Goal: Transaction & Acquisition: Purchase product/service

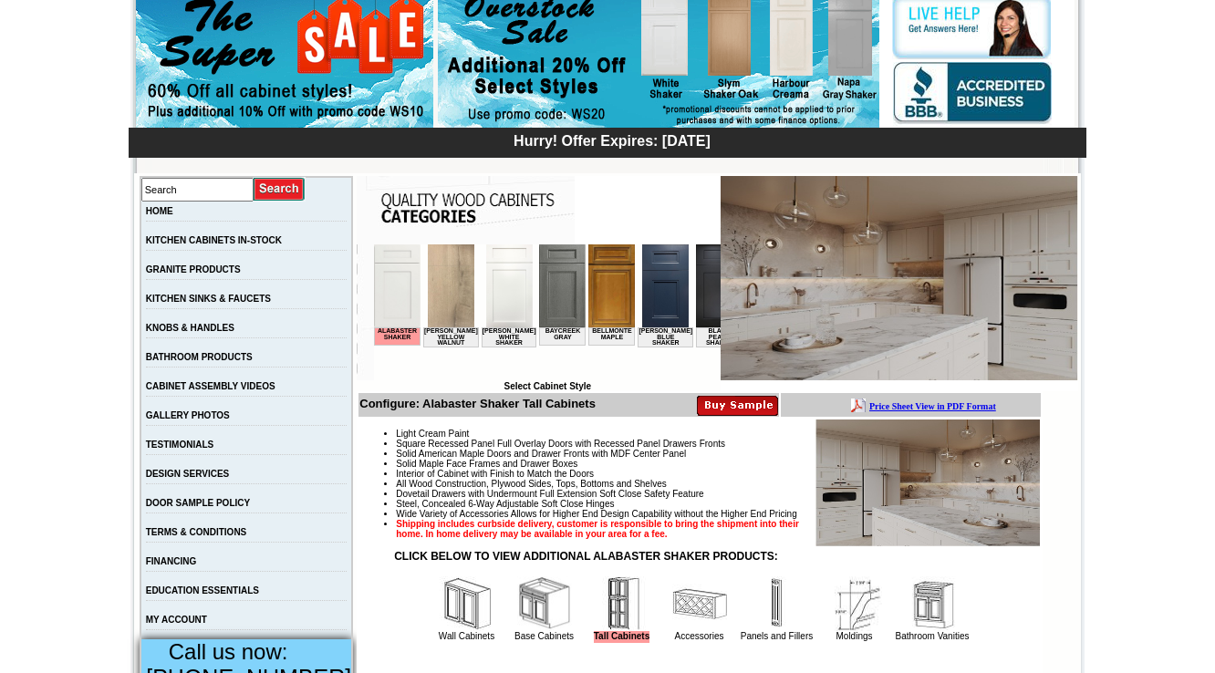
scroll to position [0, 1232]
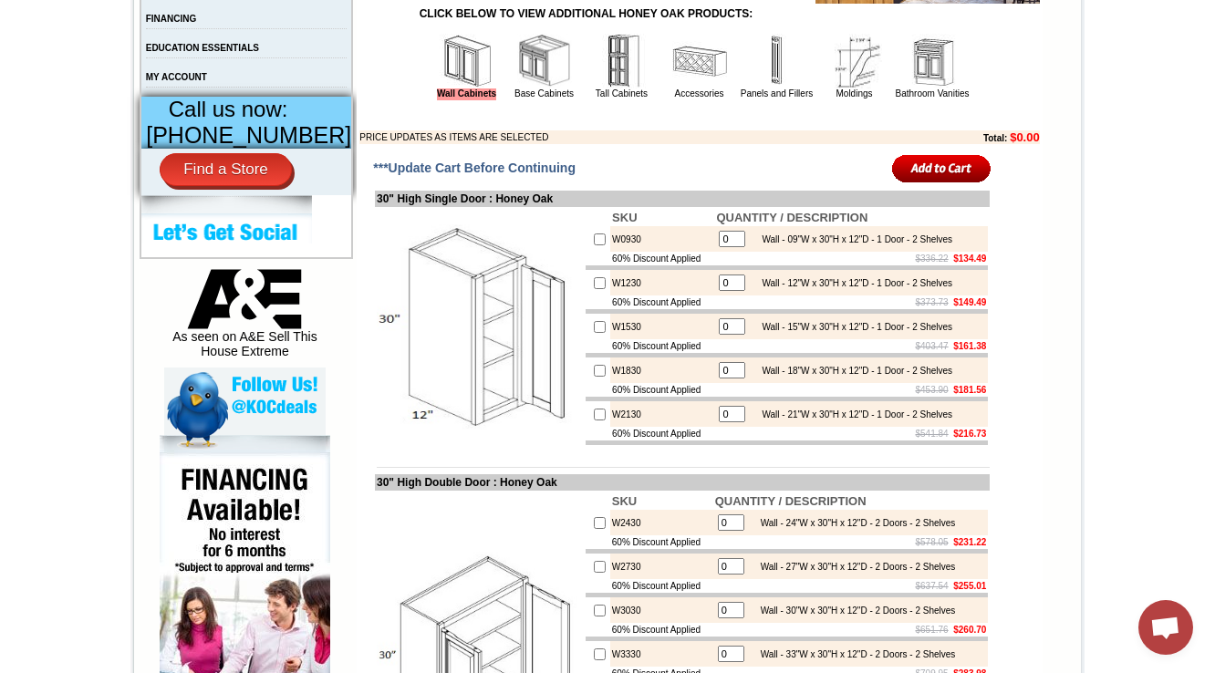
scroll to position [730, 0]
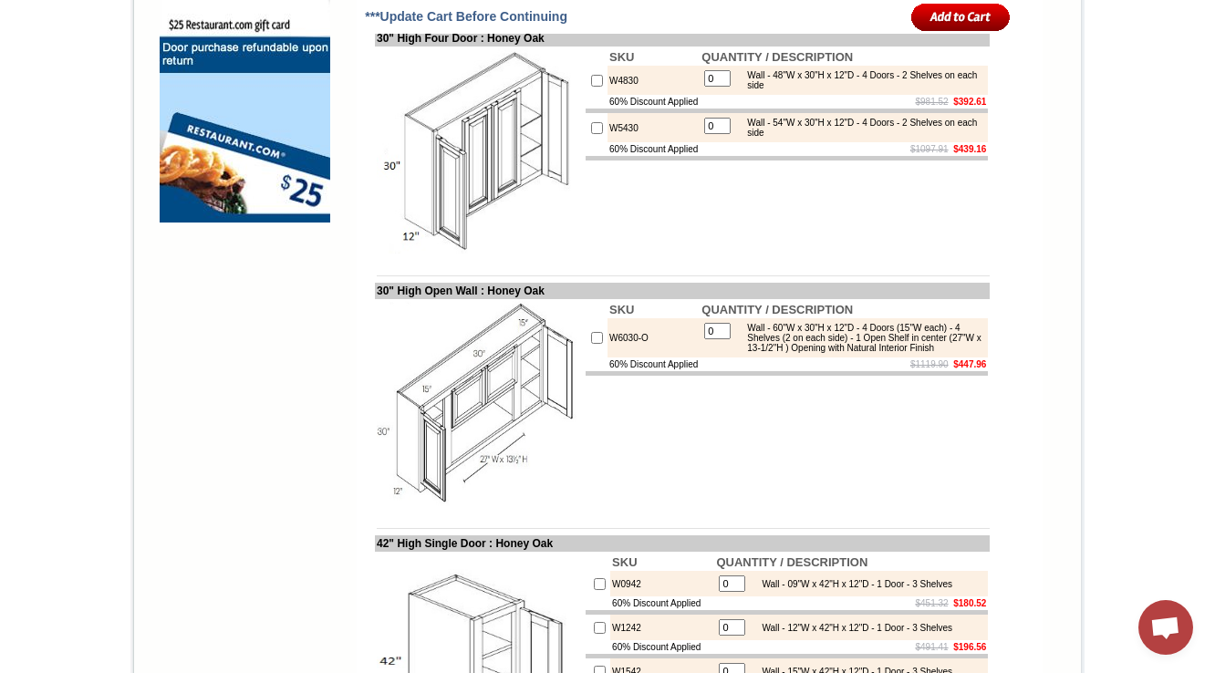
scroll to position [1679, 0]
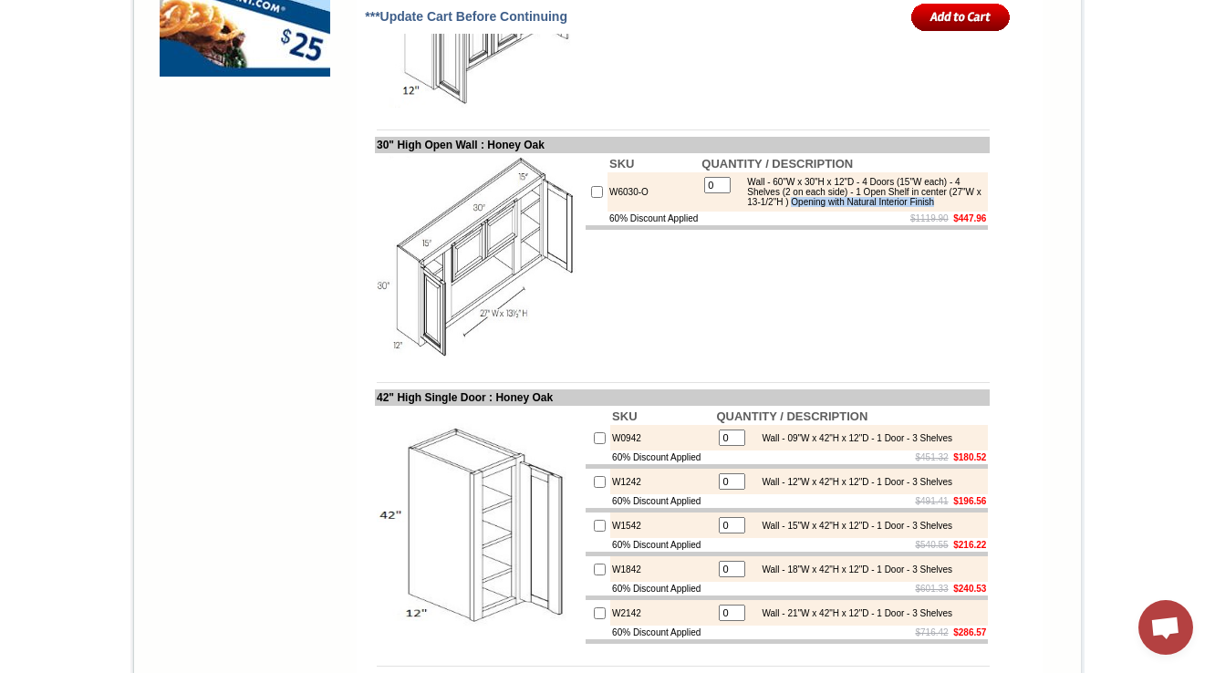
drag, startPoint x: 912, startPoint y: 263, endPoint x: 918, endPoint y: 276, distance: 14.7
click at [918, 207] on div "Wall - 60"W x 30"H x 12"D - 4 Doors (15"W each) - 4 Shelves (2 on each side) - …" at bounding box center [860, 192] width 245 height 30
click at [724, 348] on td "SKU QUANTITY / DESCRIPTION W6030-O 0 Wall - 60"W x 30"H x 12"D - 4 Doors (15"W …" at bounding box center [787, 257] width 406 height 209
drag, startPoint x: 646, startPoint y: 264, endPoint x: 593, endPoint y: 259, distance: 53.1
click at [608, 212] on td "W6030-O" at bounding box center [654, 191] width 92 height 39
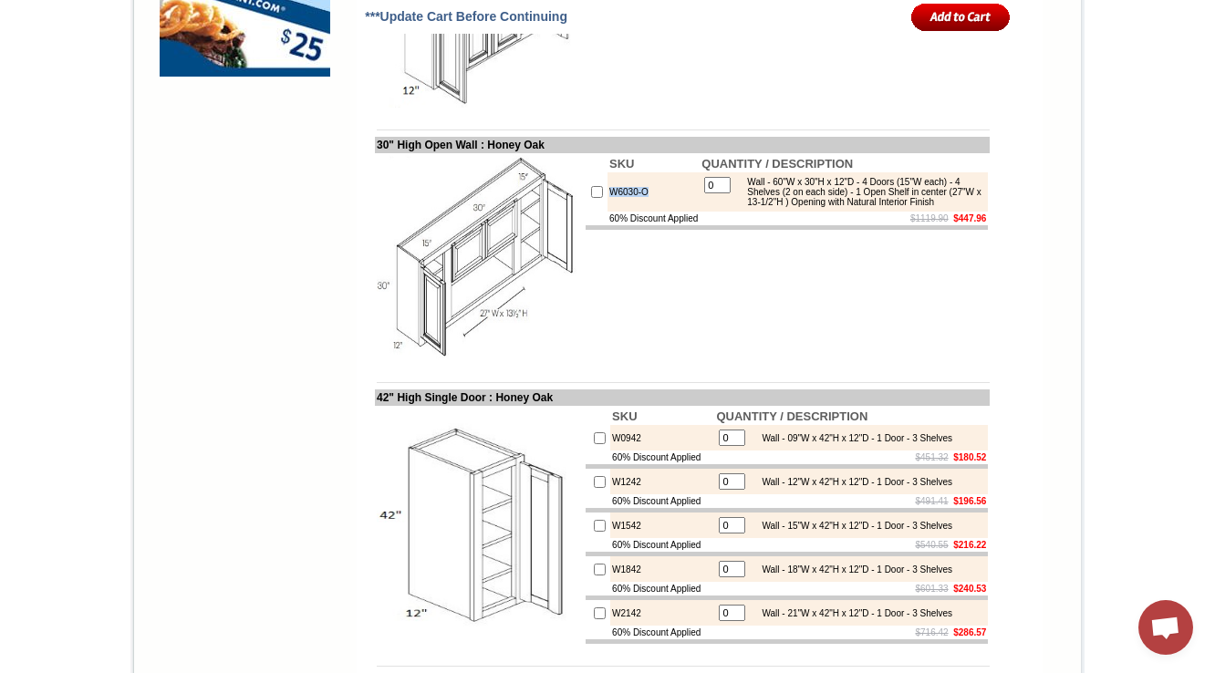
copy td "W6030-O"
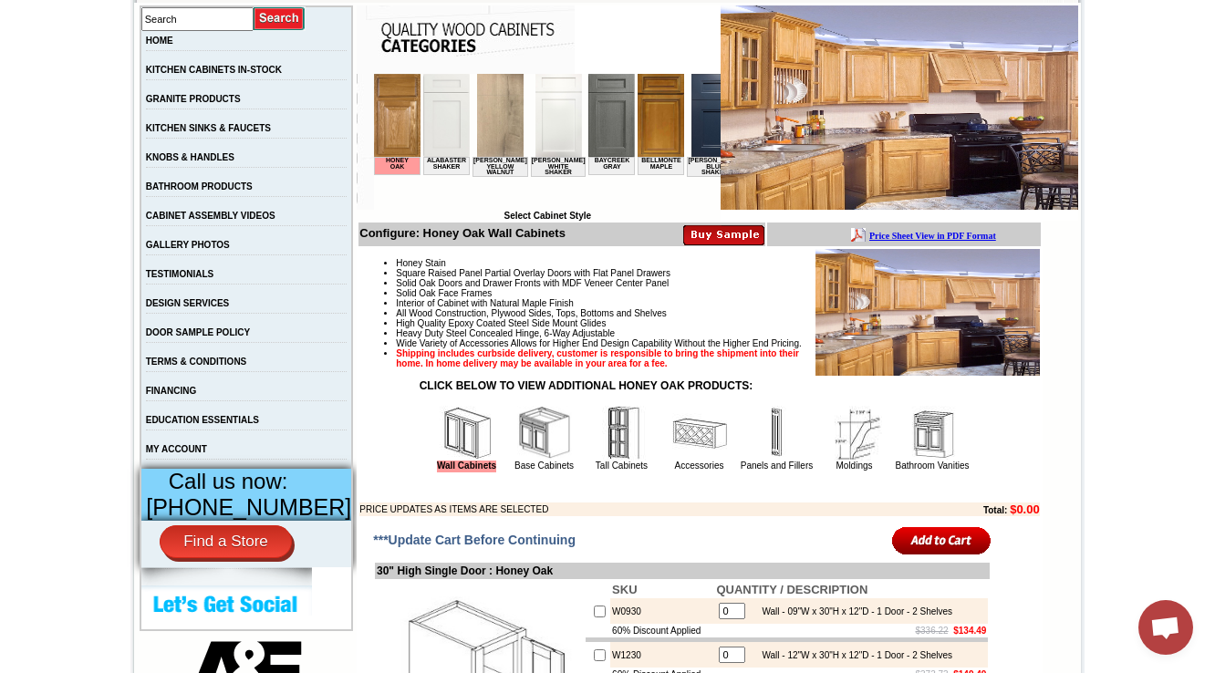
scroll to position [438, 0]
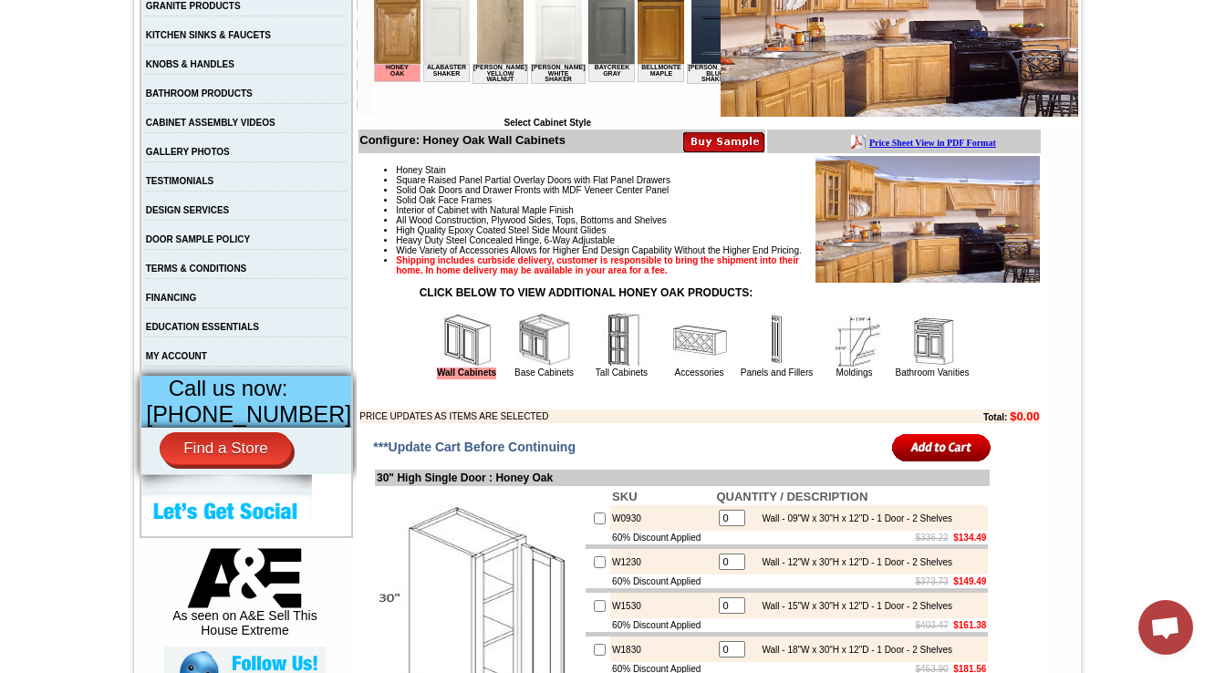
click at [679, 368] on img at bounding box center [699, 340] width 55 height 55
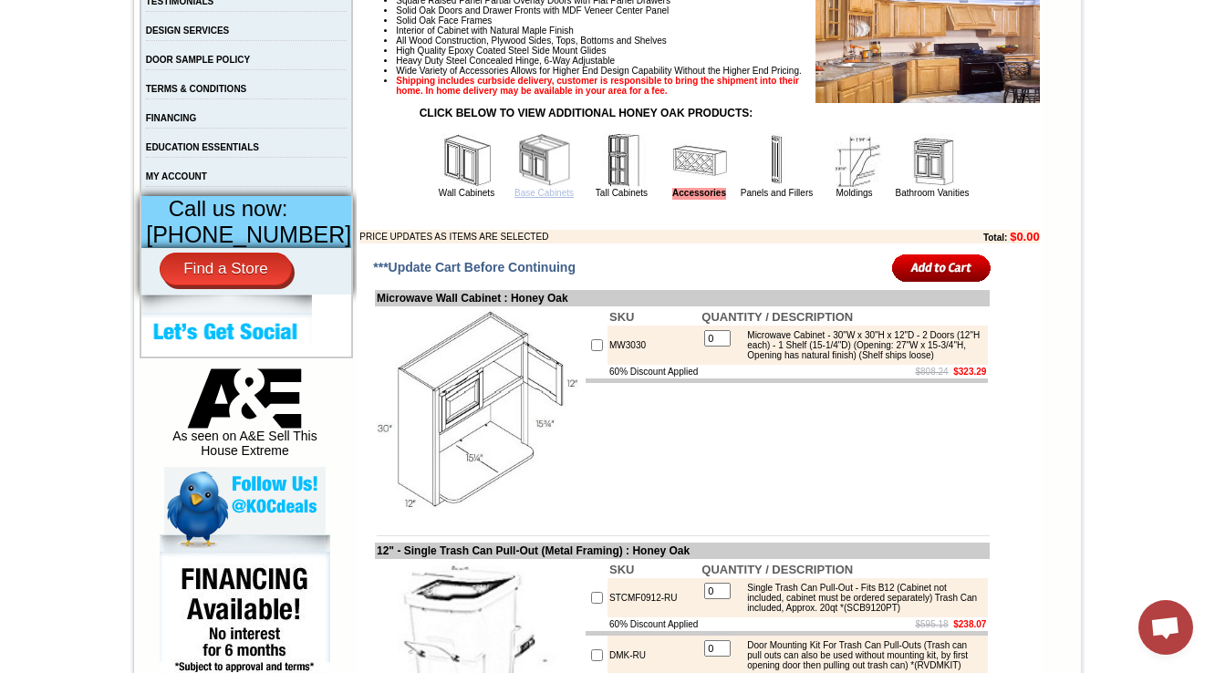
scroll to position [730, 0]
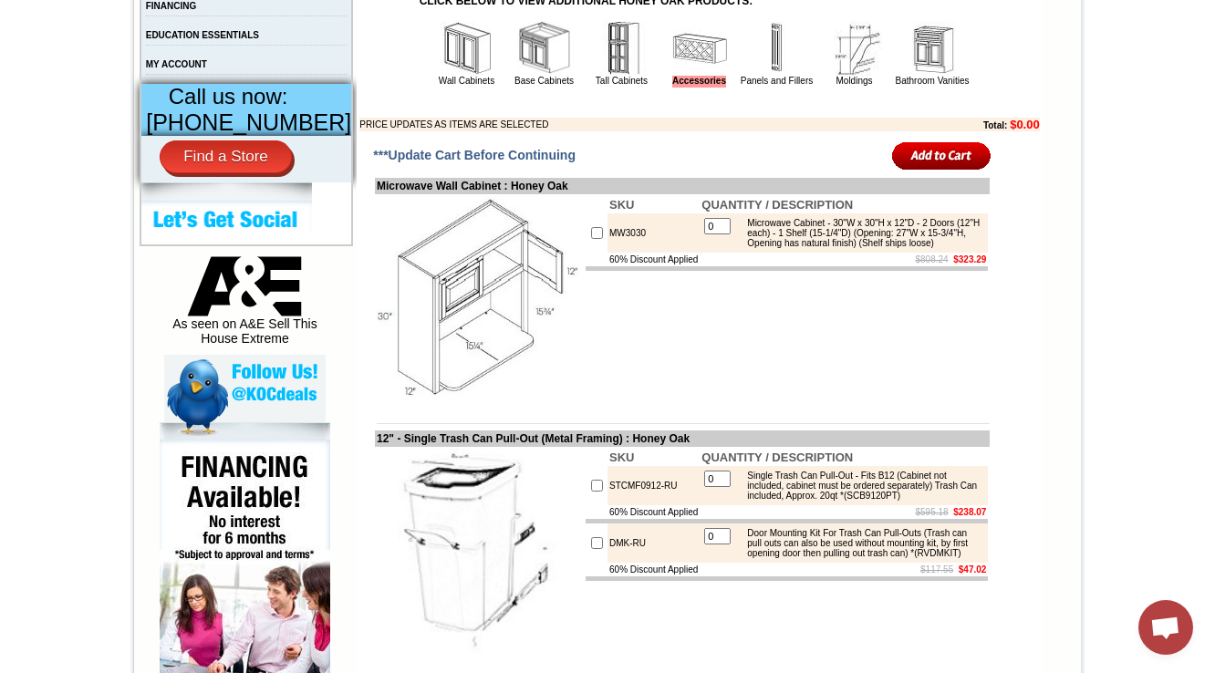
click at [617, 253] on td "MW3030" at bounding box center [654, 232] width 92 height 39
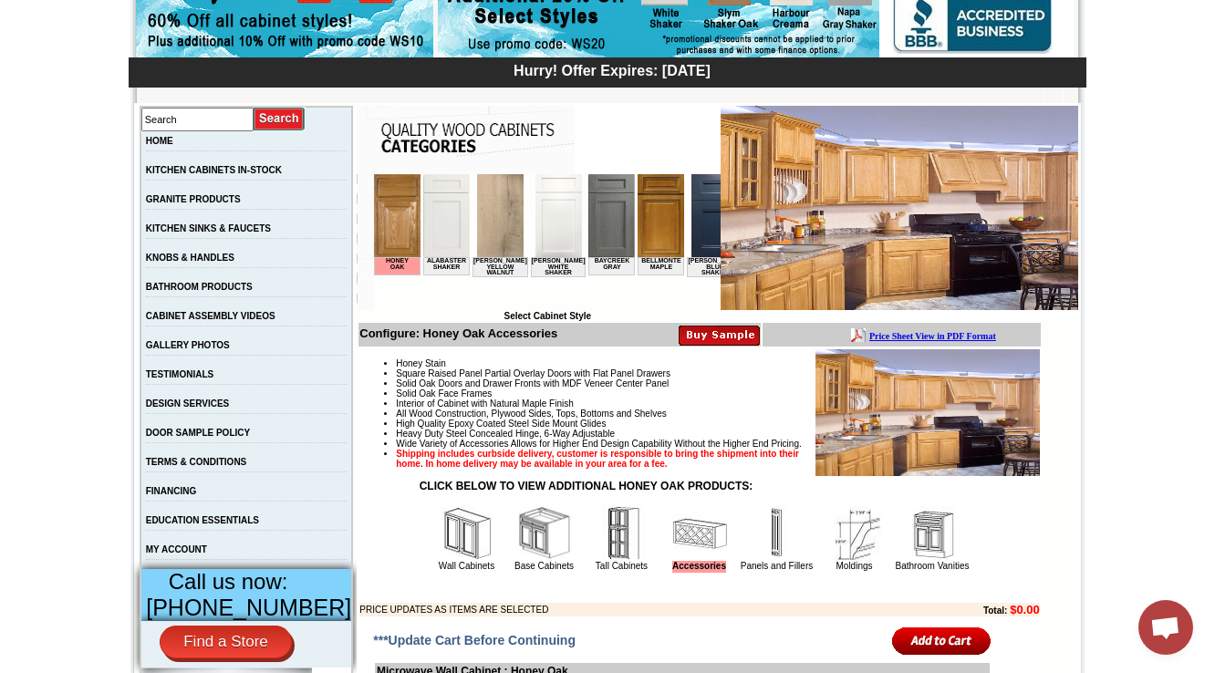
scroll to position [511, 0]
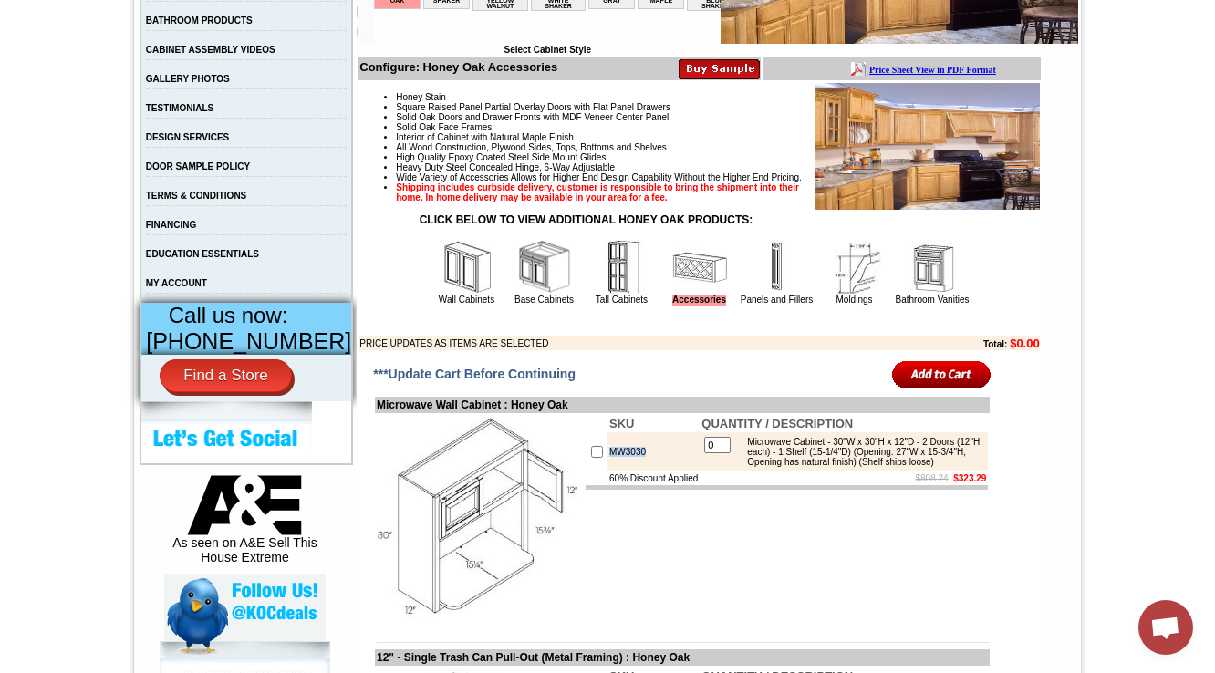
click at [910, 295] on img at bounding box center [932, 267] width 55 height 55
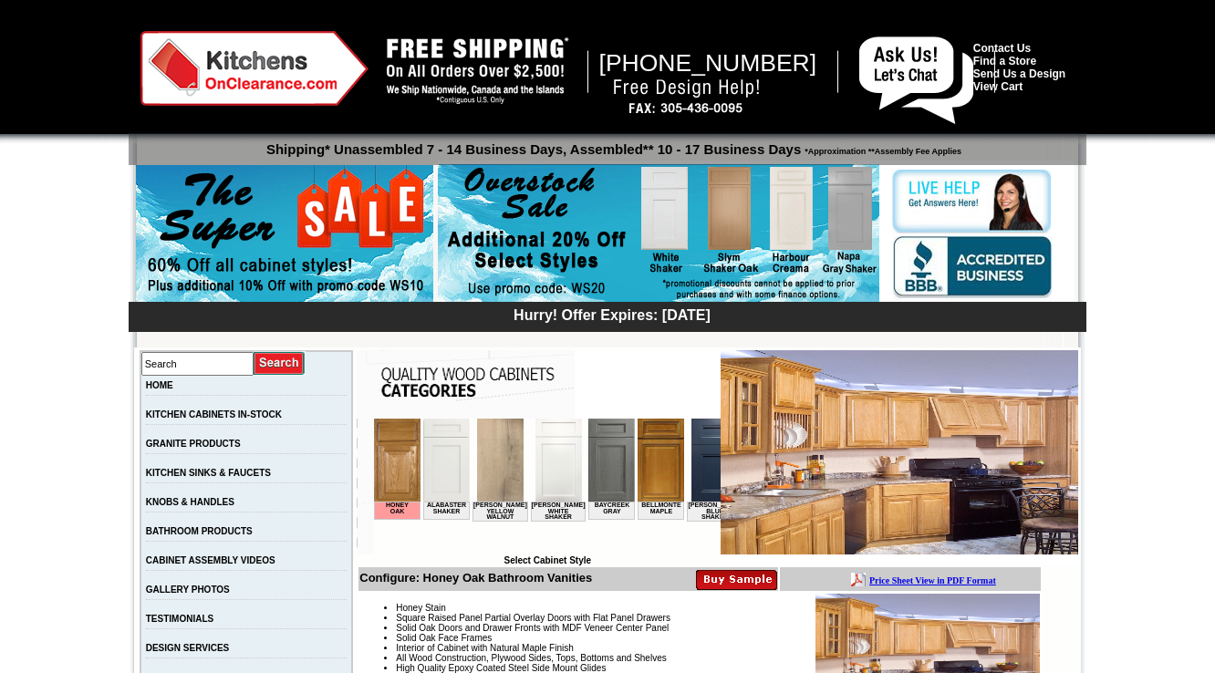
scroll to position [2508, 0]
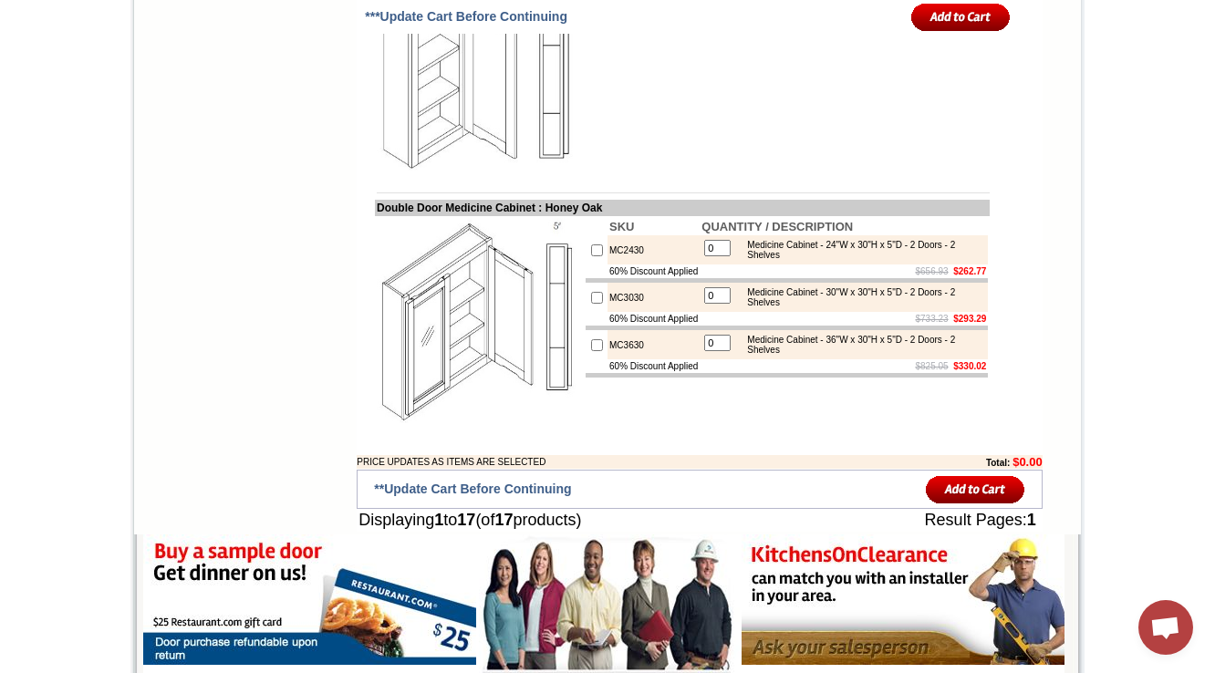
drag, startPoint x: 1224, startPoint y: 485, endPoint x: 1224, endPoint y: -64, distance: 549.2
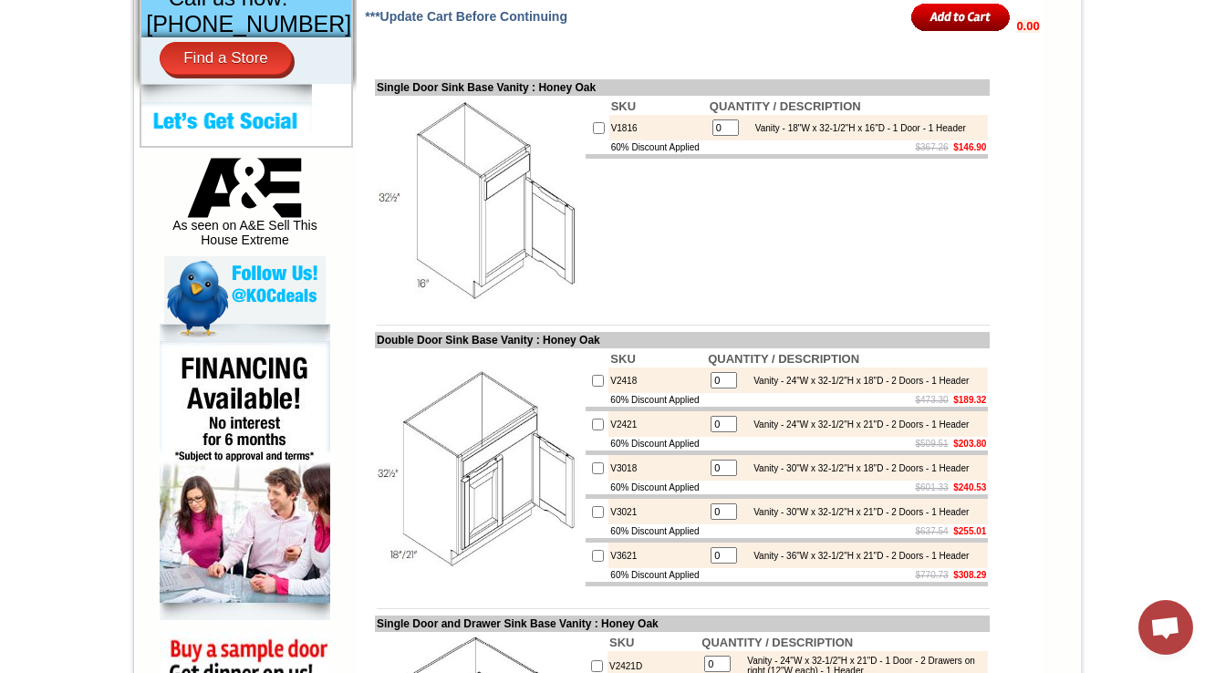
scroll to position [683, 0]
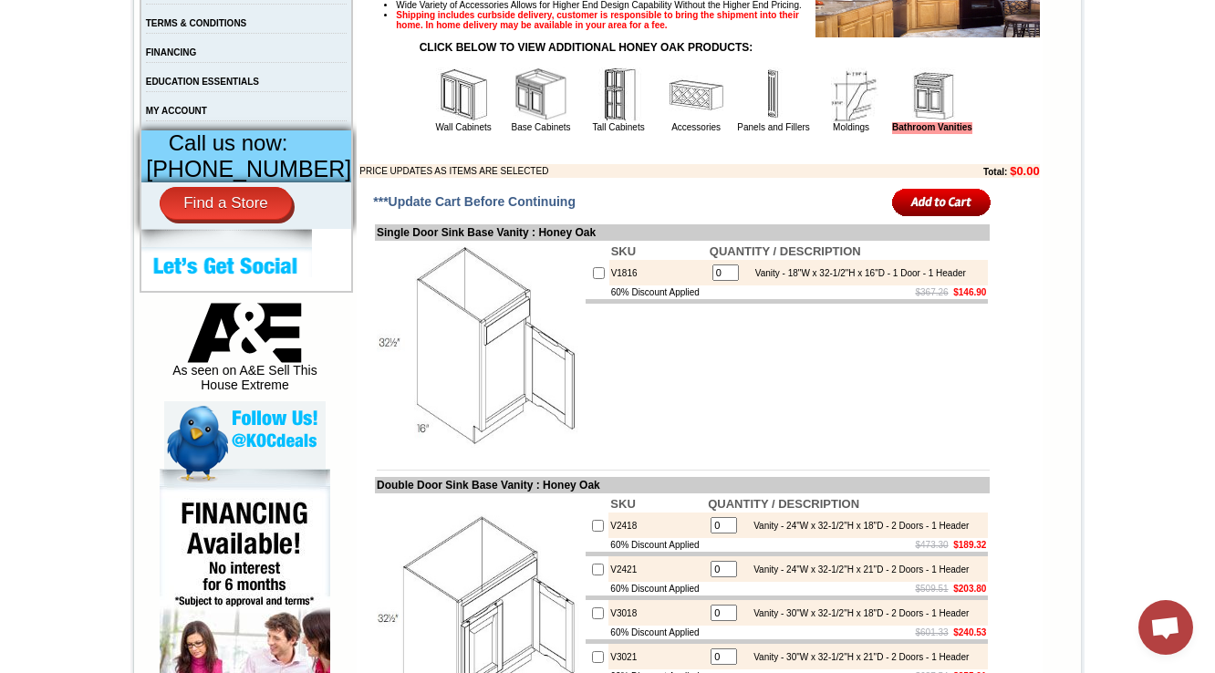
click at [669, 122] on img at bounding box center [696, 95] width 55 height 55
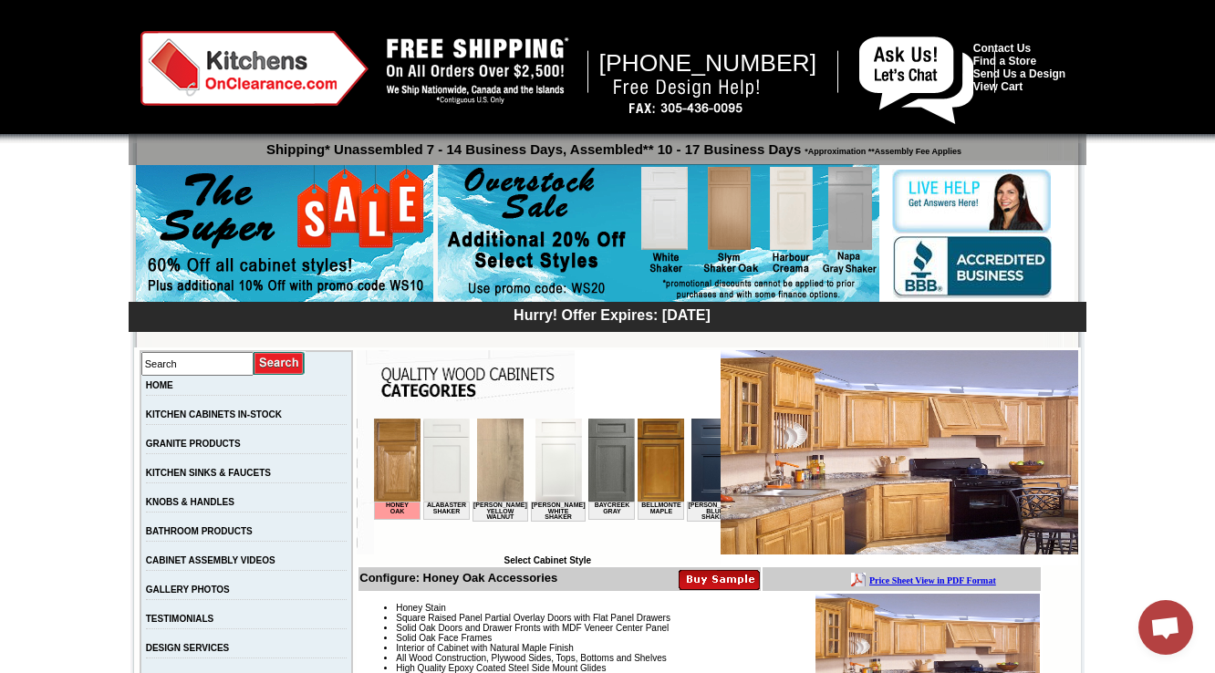
scroll to position [438, 0]
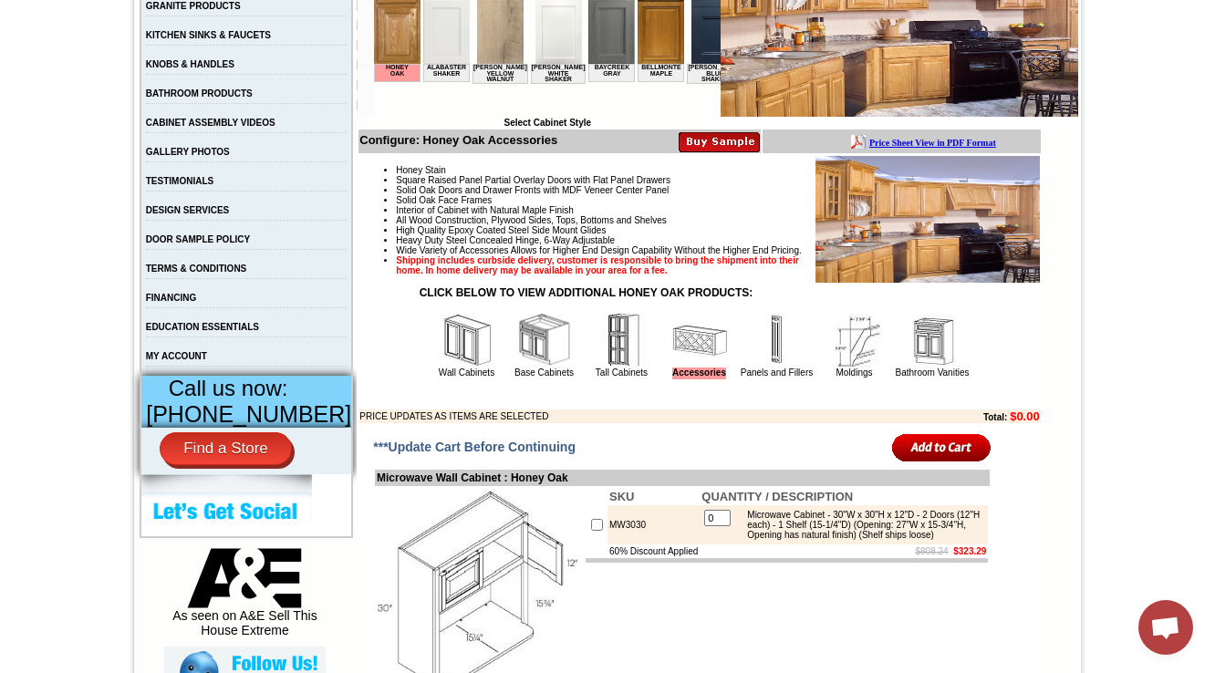
click at [752, 368] on img at bounding box center [777, 340] width 55 height 55
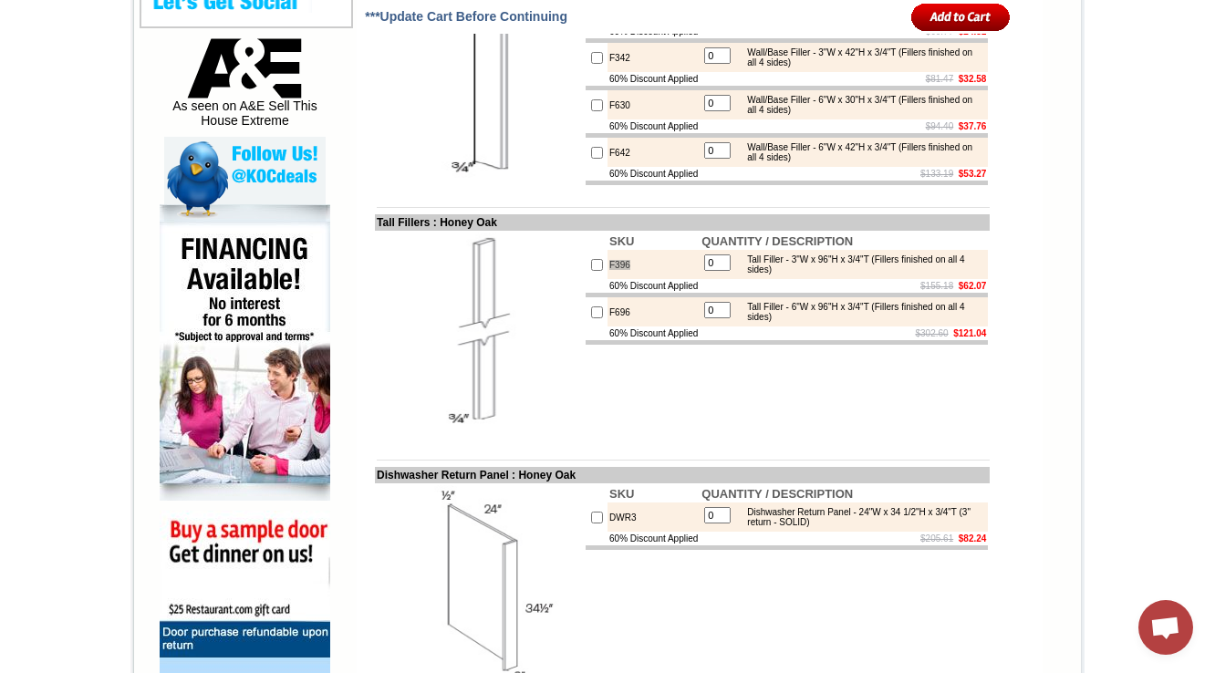
scroll to position [1690, 0]
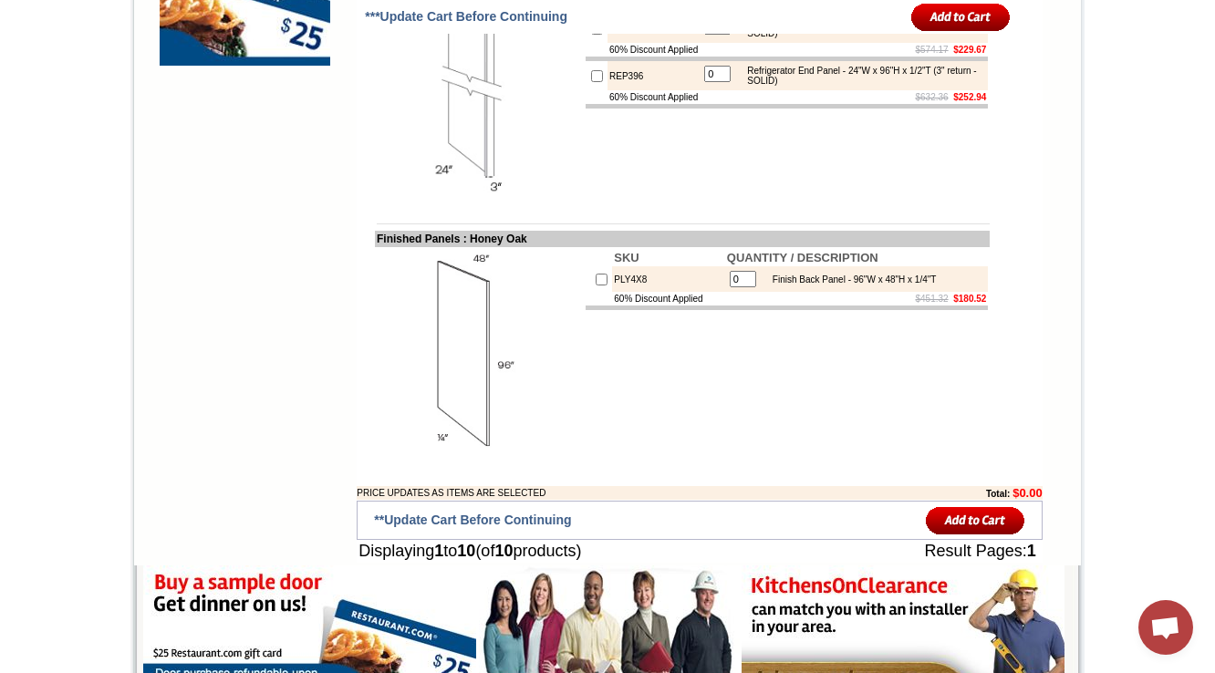
click at [824, 436] on td "SKU QUANTITY / DESCRIPTION PLY4X8 0 Finish Back Panel - 96"W x 48"H x 1/4"T 60%…" at bounding box center [787, 351] width 406 height 209
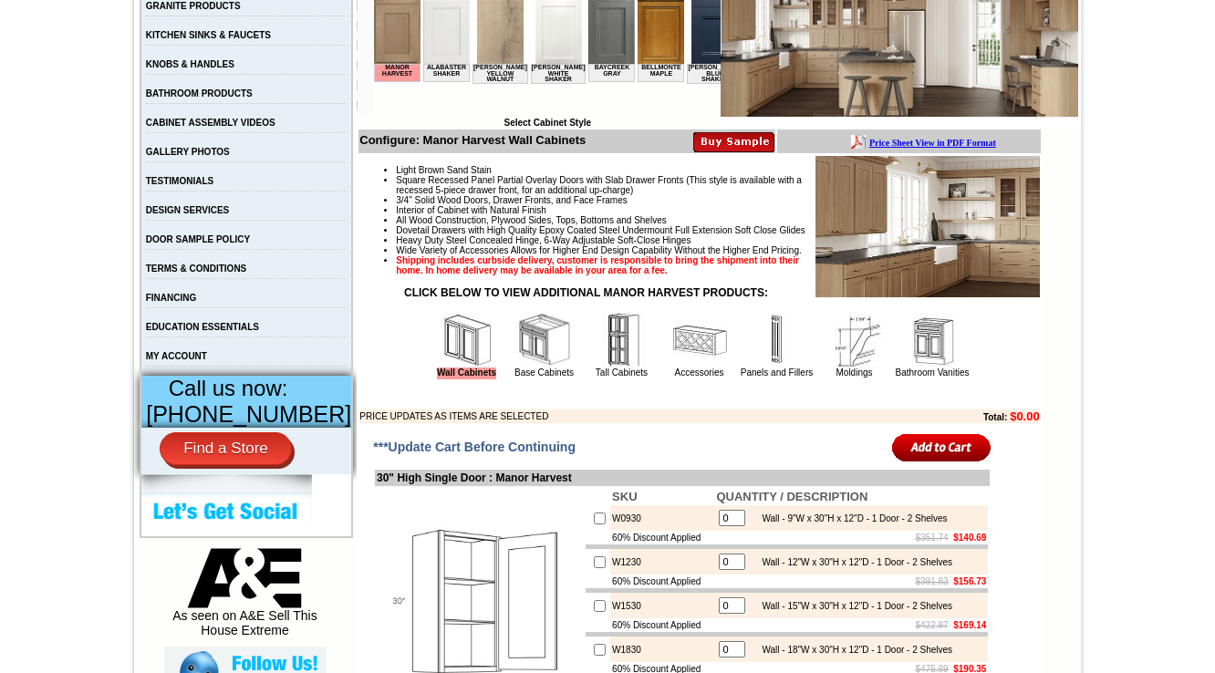
click at [777, 368] on img at bounding box center [777, 340] width 55 height 55
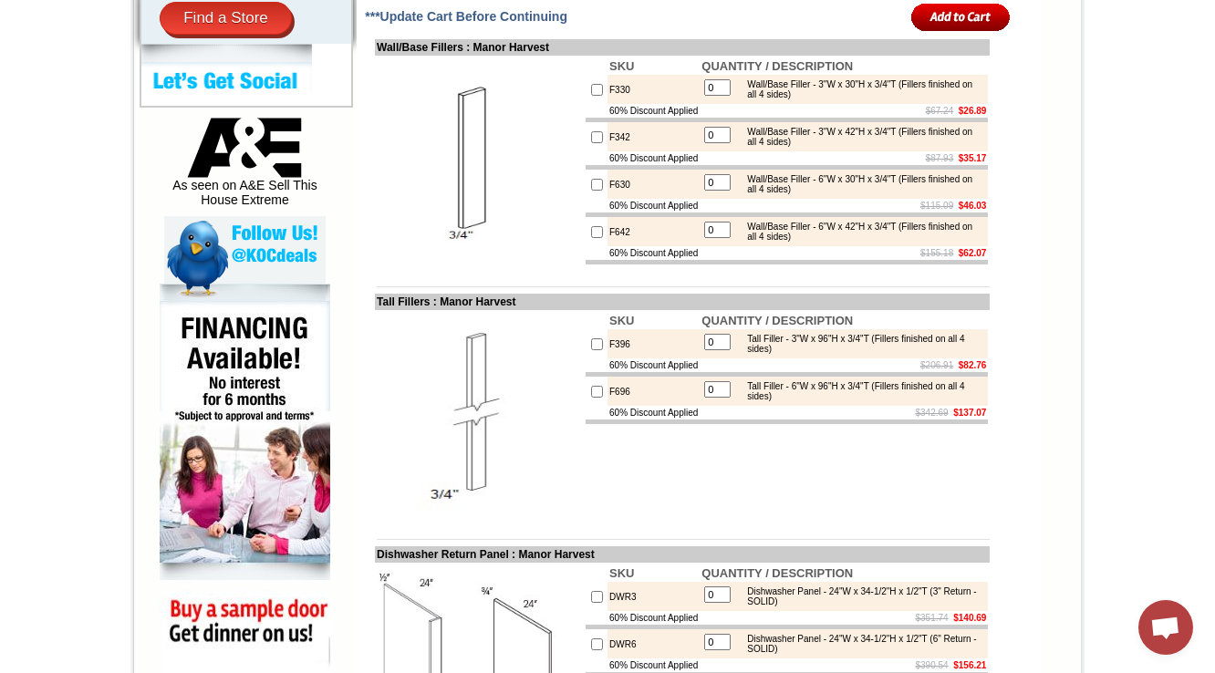
scroll to position [2096, 0]
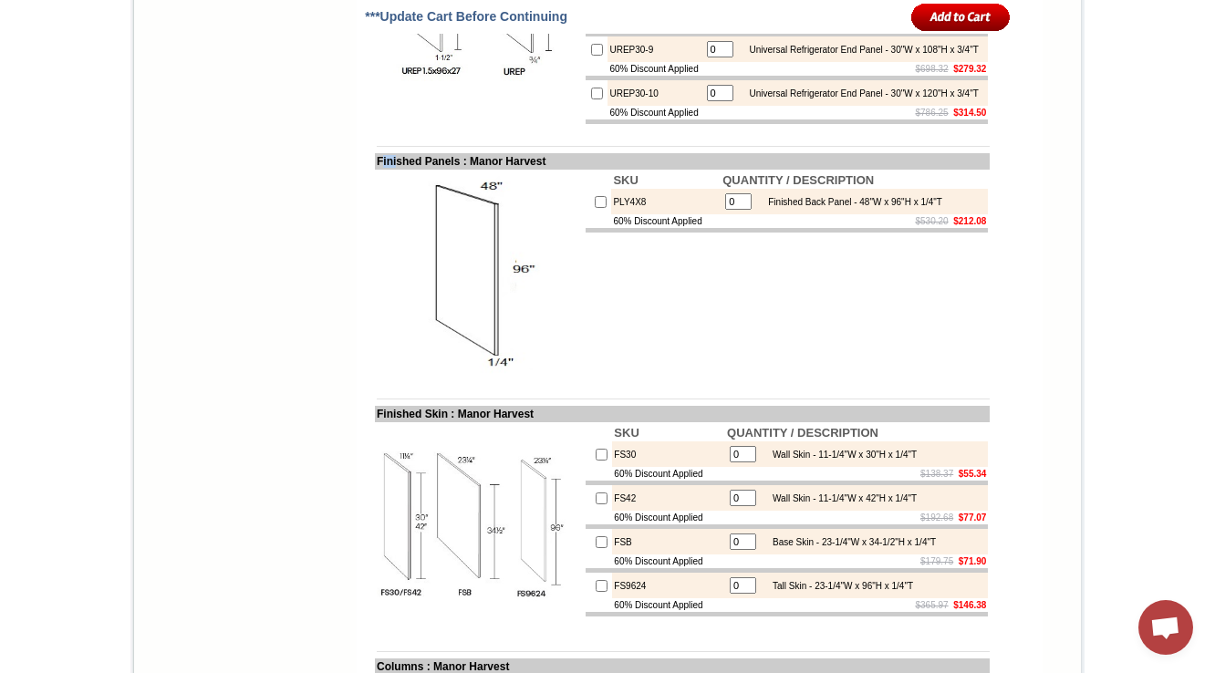
drag, startPoint x: 365, startPoint y: 292, endPoint x: 383, endPoint y: 290, distance: 18.3
click at [381, 170] on td "Finished Panels : Manor Harvest" at bounding box center [682, 161] width 615 height 16
click at [385, 170] on td "Finished Panels : Manor Harvest" at bounding box center [682, 161] width 615 height 16
copy td "Finished"
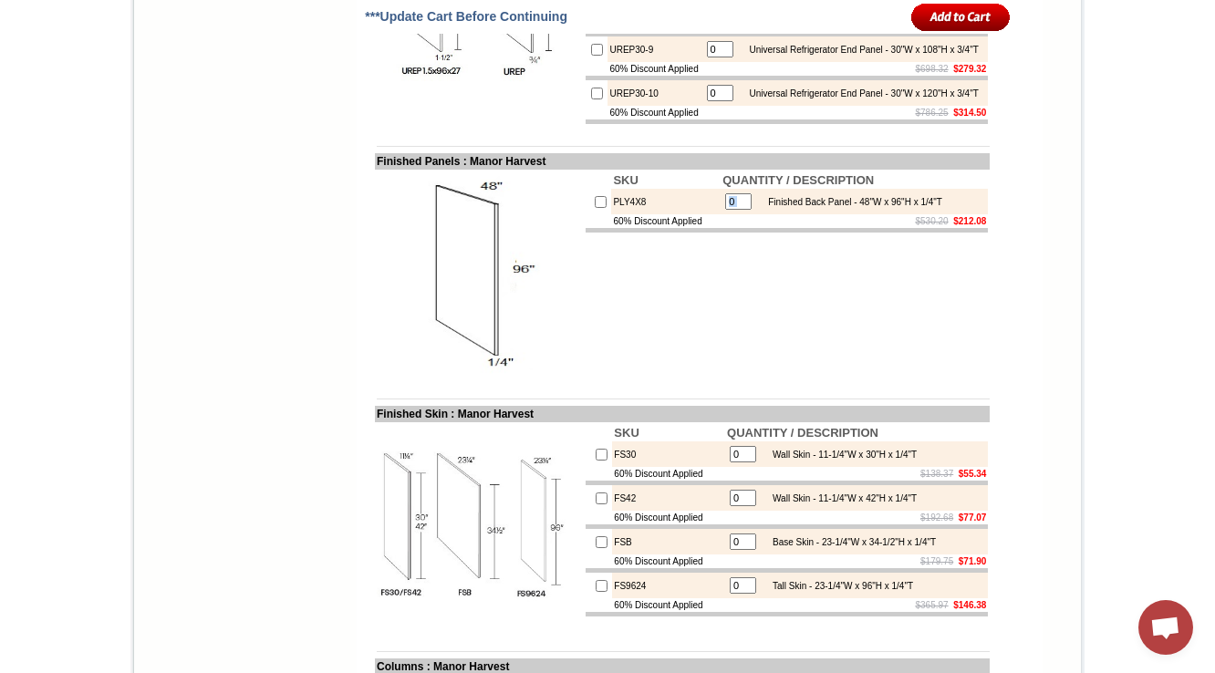
drag, startPoint x: 822, startPoint y: 330, endPoint x: 755, endPoint y: 329, distance: 66.6
click at [755, 214] on td "0 Finished Back Panel - 48"W x 96"H x 1/4"T" at bounding box center [854, 202] width 267 height 26
copy tbody
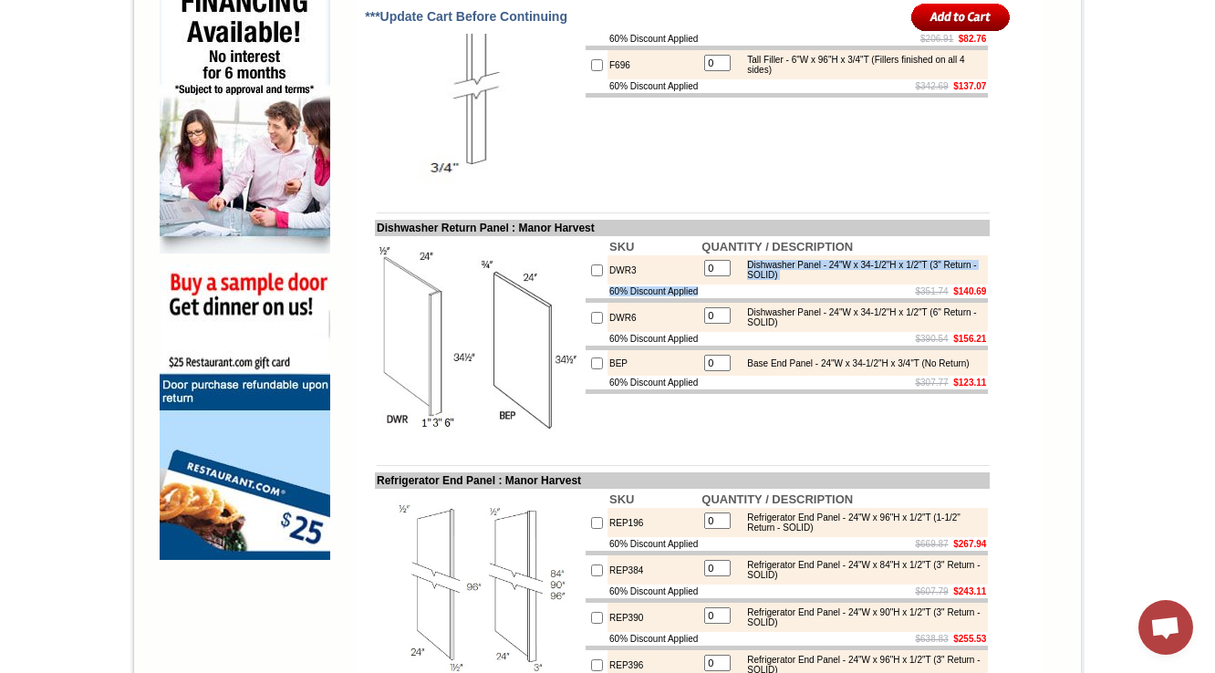
drag, startPoint x: 827, startPoint y: 354, endPoint x: 746, endPoint y: 335, distance: 83.4
click at [746, 335] on tbody "SKU QUANTITY / DESCRIPTION DWR3 0 Dishwasher Panel - 24"W x 34-1/2"H x 1/2"T (3…" at bounding box center [787, 316] width 402 height 156
drag, startPoint x: 706, startPoint y: 339, endPoint x: 745, endPoint y: 335, distance: 39.5
click at [712, 276] on input "0" at bounding box center [717, 268] width 26 height 16
drag, startPoint x: 748, startPoint y: 332, endPoint x: 838, endPoint y: 337, distance: 90.4
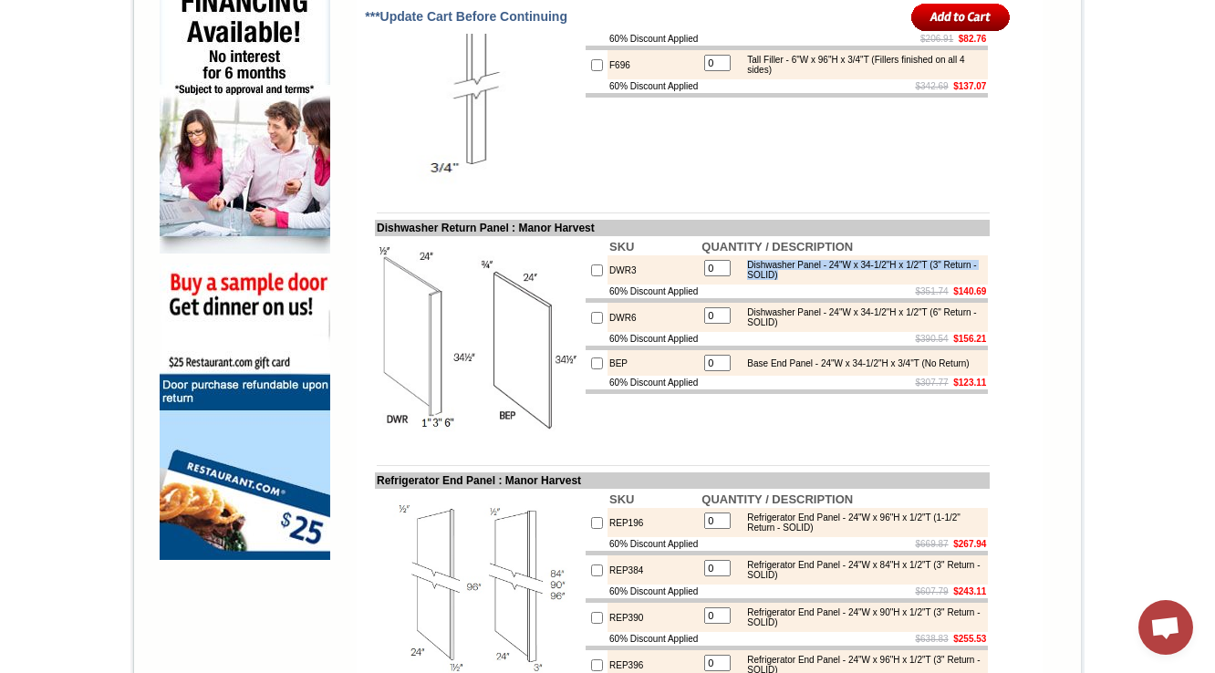
click at [838, 280] on div "Dishwasher Panel - 24"W x 34-1/2"H x 1/2"T (3" Return - SOLID)" at bounding box center [860, 270] width 245 height 20
copy div "Dishwasher Panel - 24"W x 34-1/2"H x 1/2"T (3" Return - SOLID)"
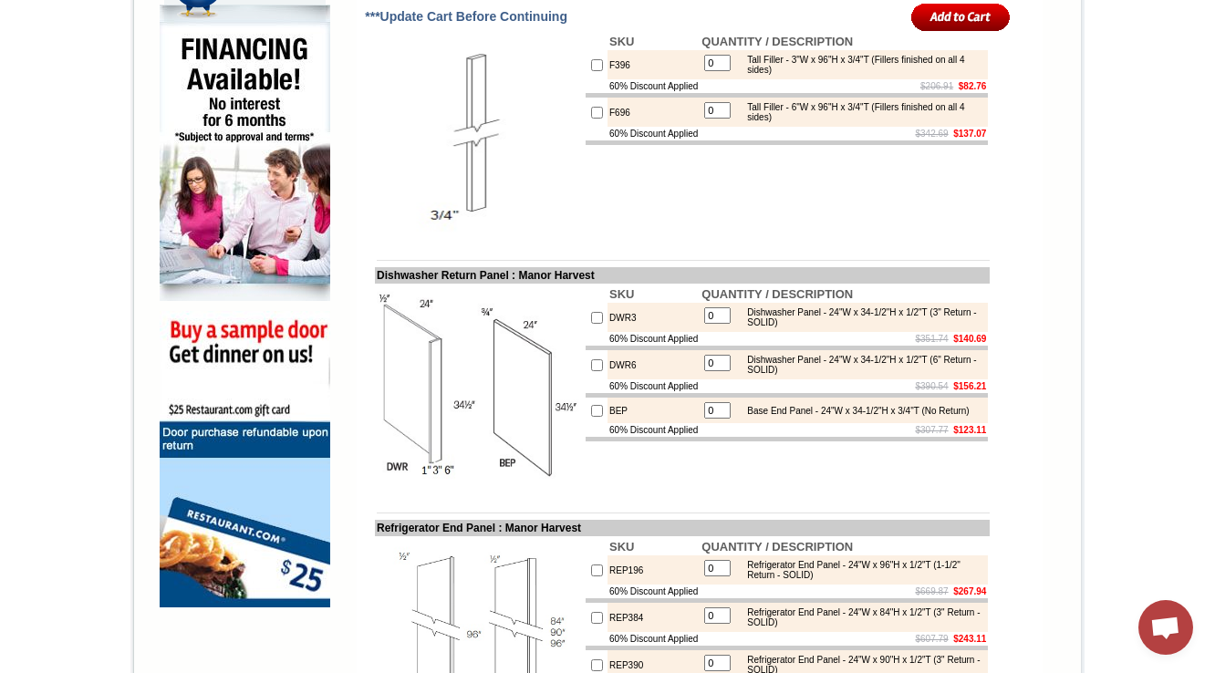
scroll to position [637, 0]
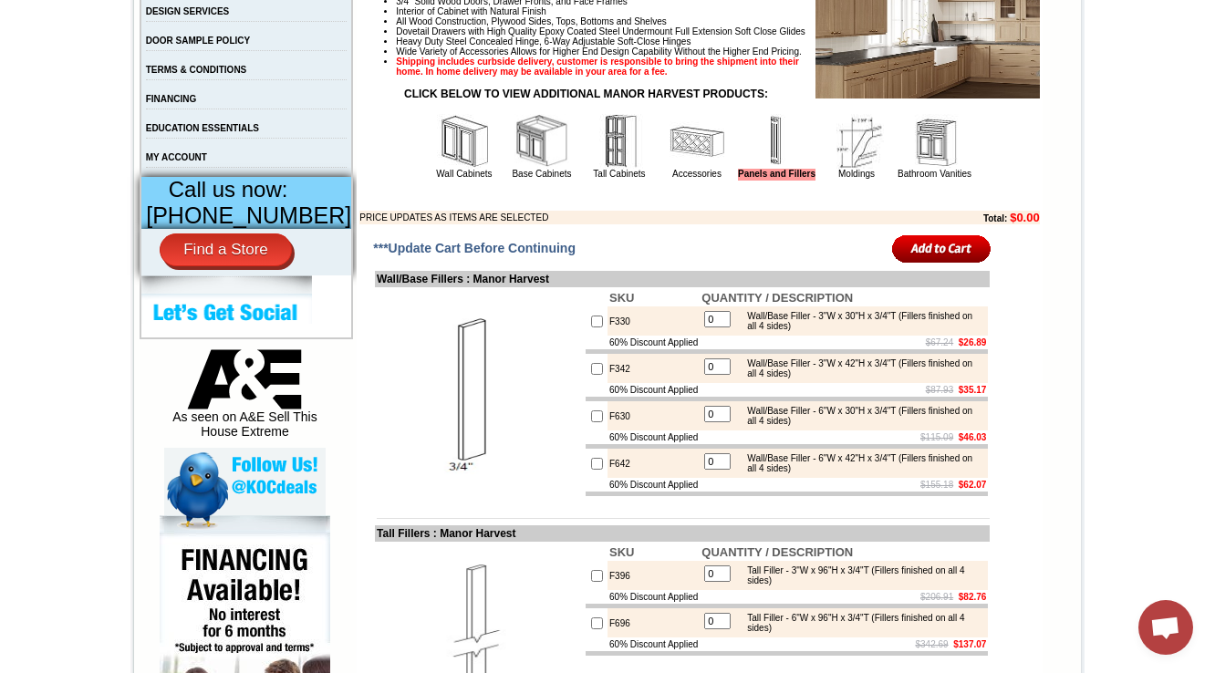
click at [838, 169] on img at bounding box center [856, 141] width 55 height 55
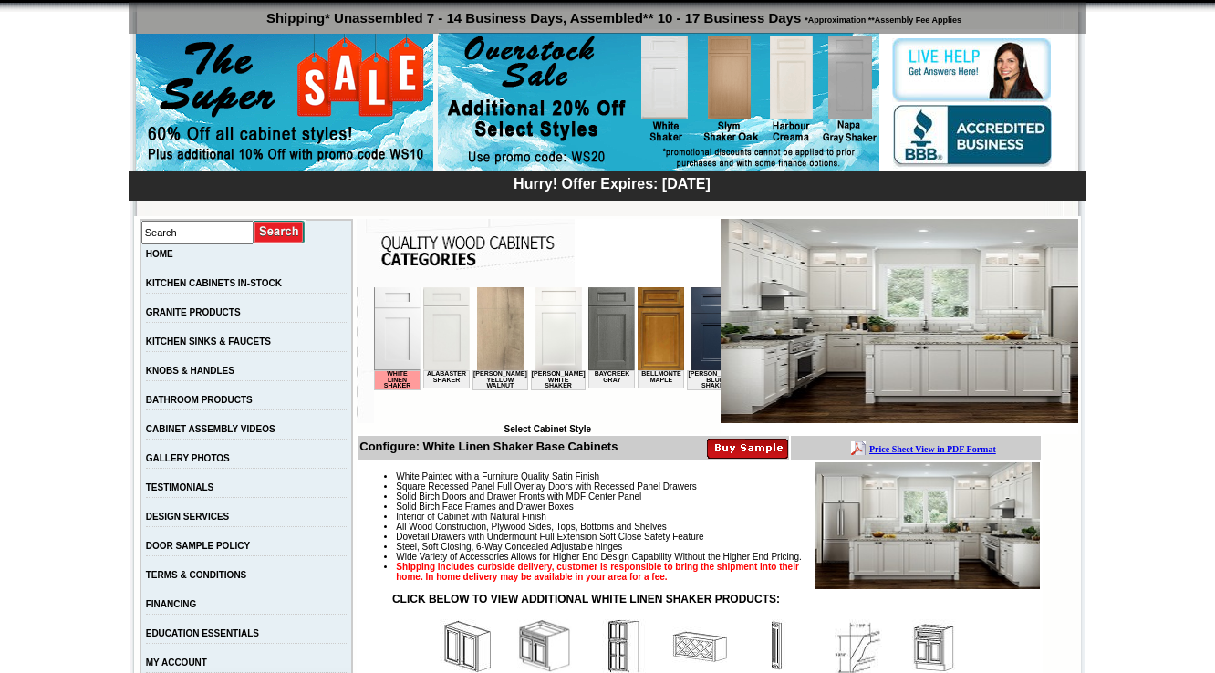
scroll to position [292, 0]
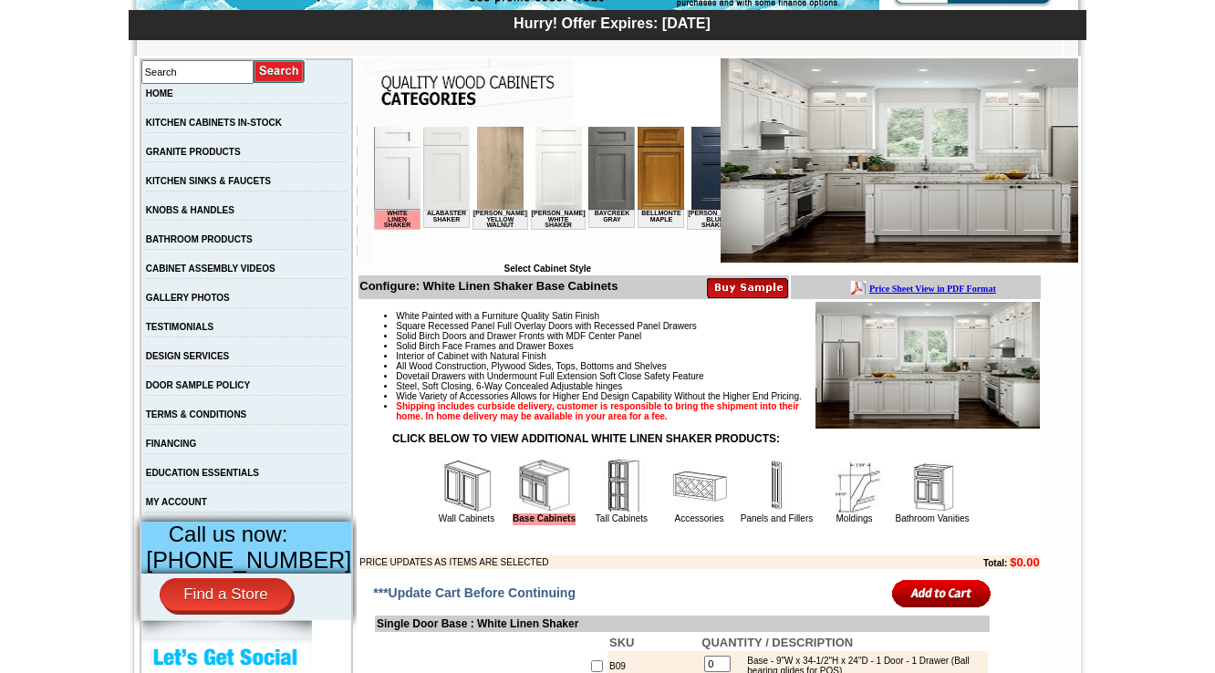
click at [755, 514] on img at bounding box center [777, 486] width 55 height 55
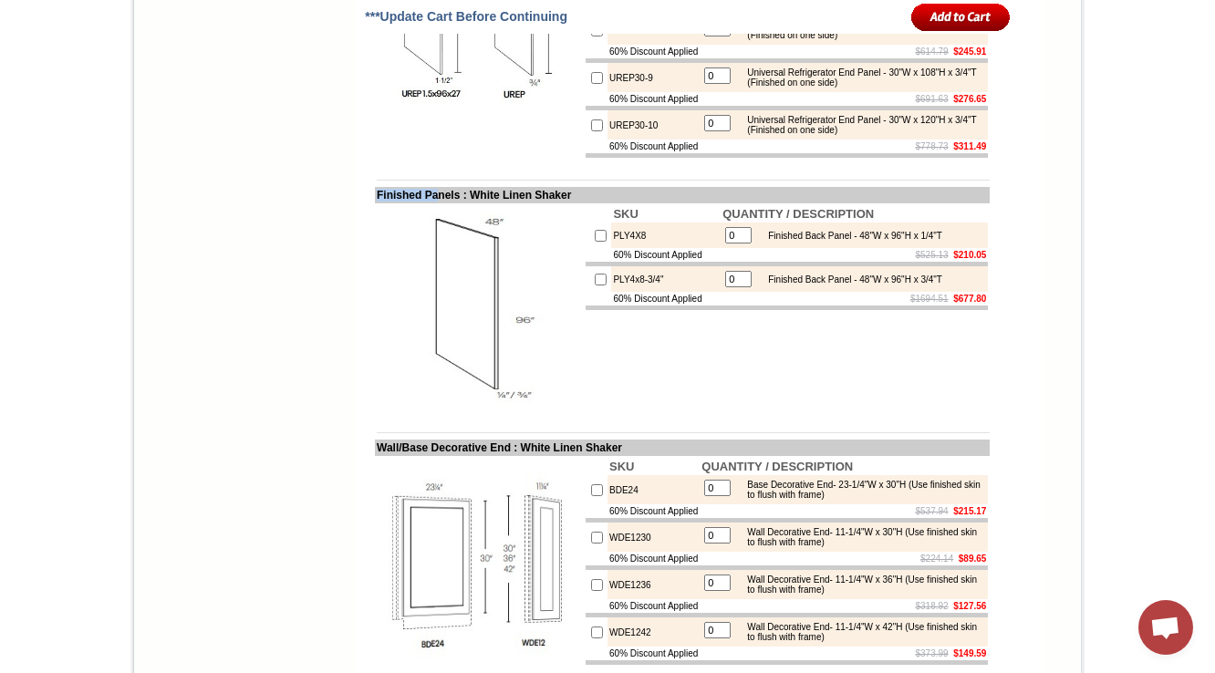
drag, startPoint x: 390, startPoint y: 295, endPoint x: 425, endPoint y: 294, distance: 35.6
click at [425, 203] on td "Finished Panels : White Linen Shaker" at bounding box center [682, 195] width 615 height 16
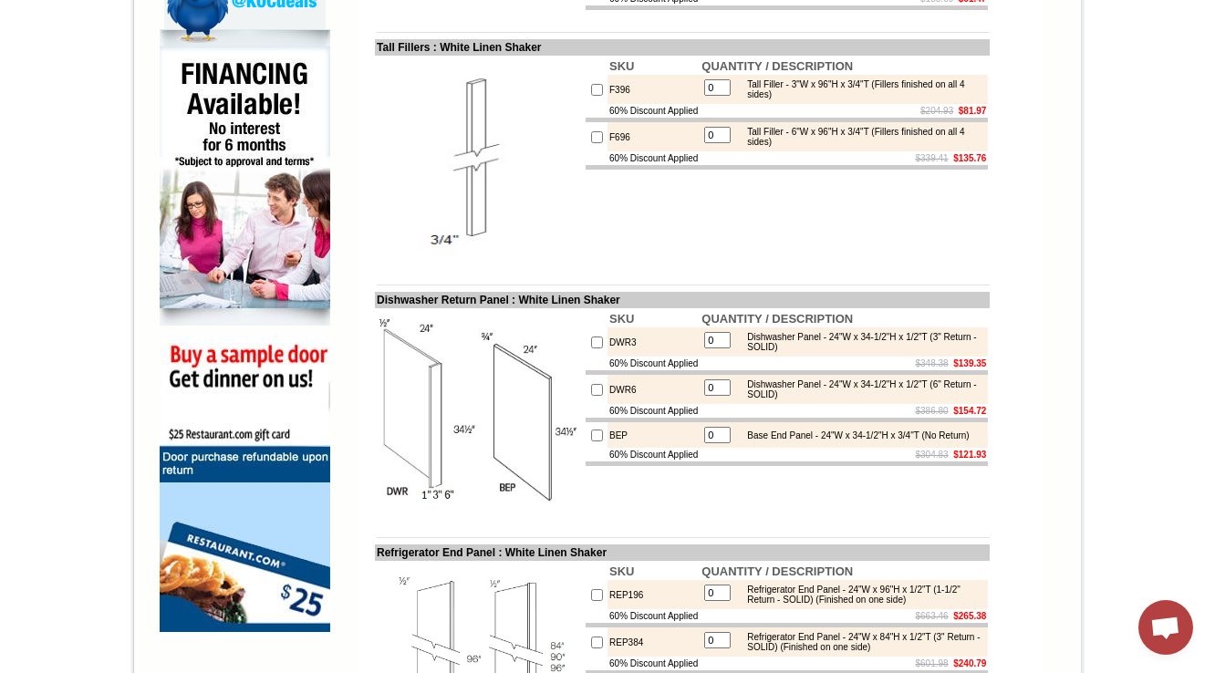
scroll to position [698, 0]
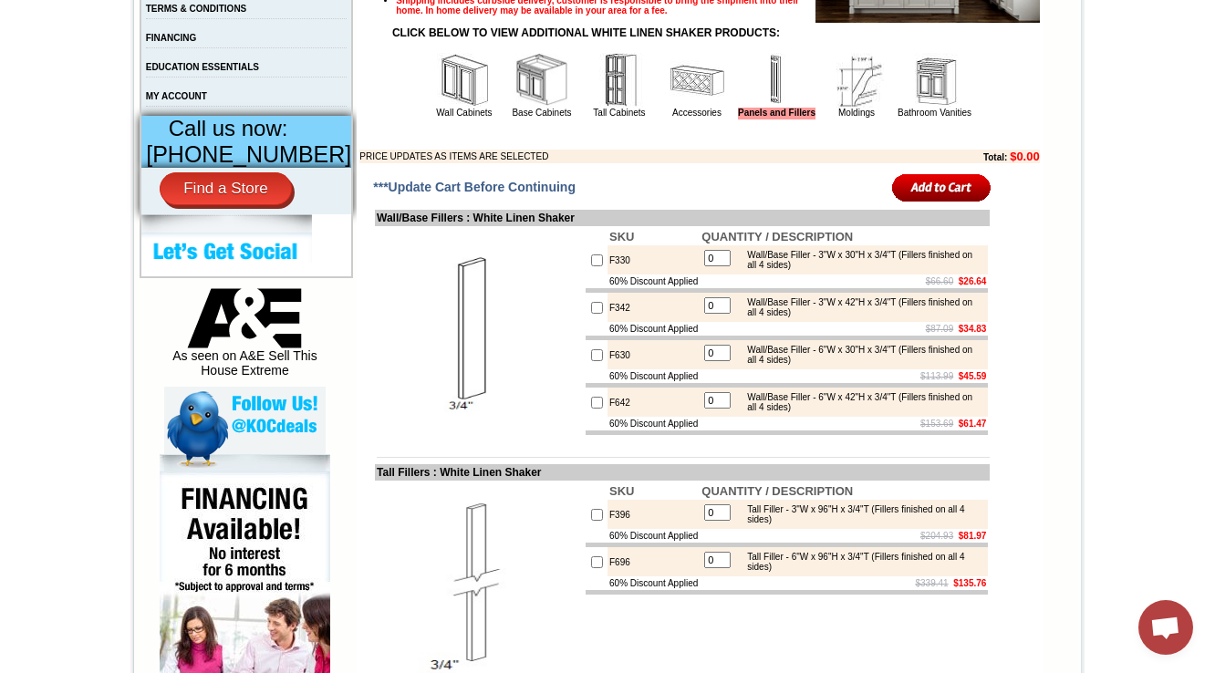
click at [832, 108] on img at bounding box center [856, 80] width 55 height 55
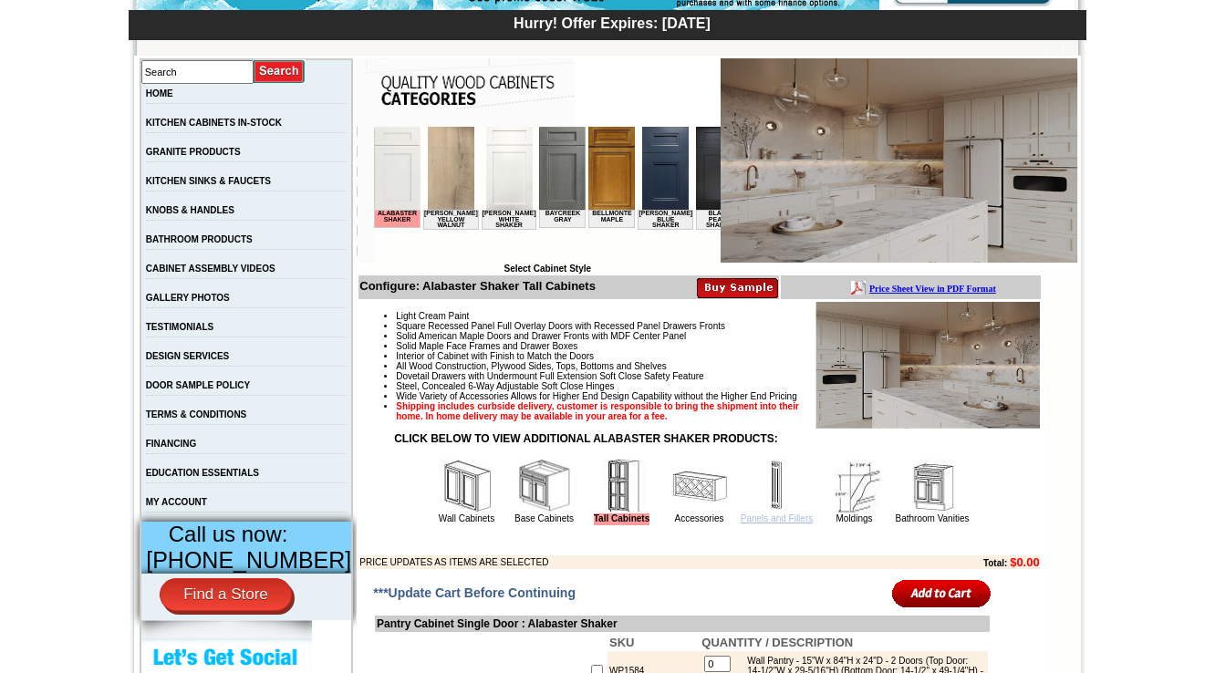
click at [781, 524] on link "Panels and Fillers" at bounding box center [777, 519] width 72 height 10
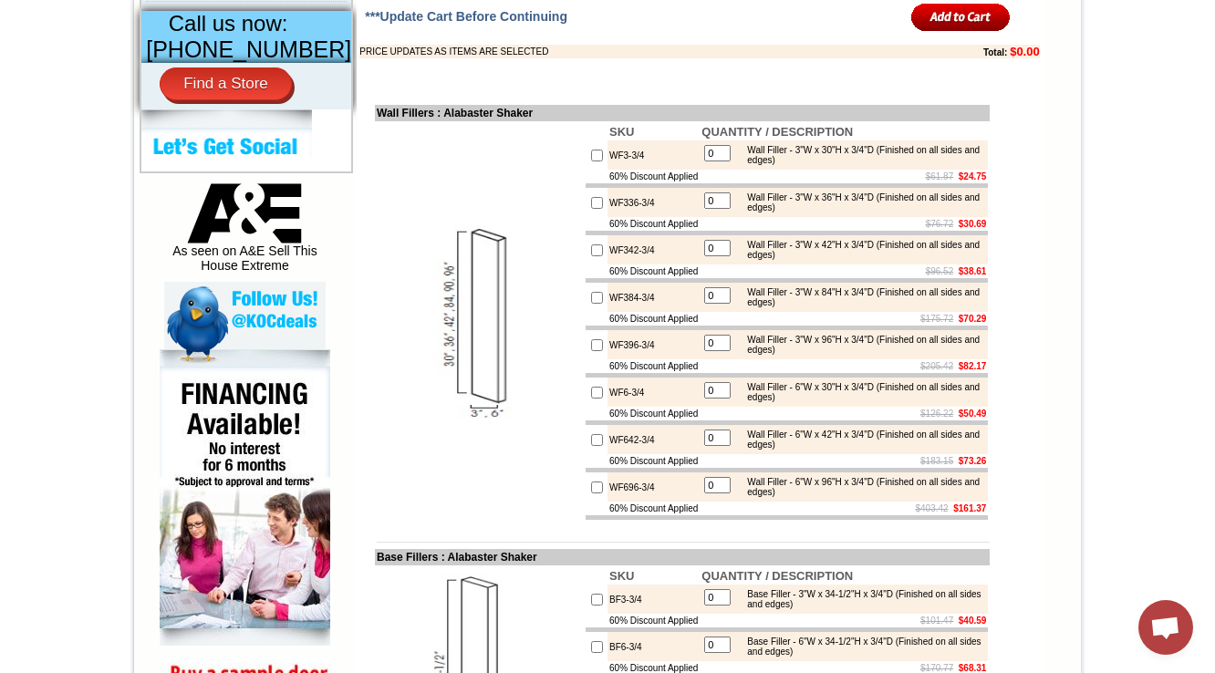
scroll to position [3072, 0]
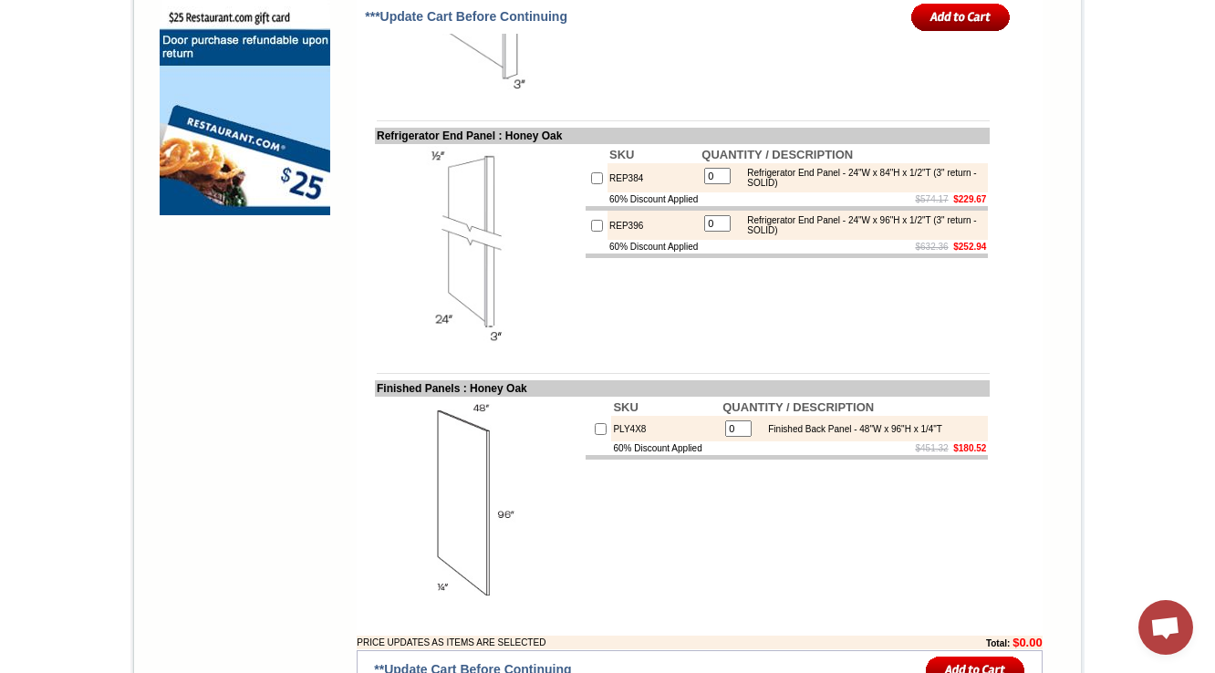
scroll to position [1183, 0]
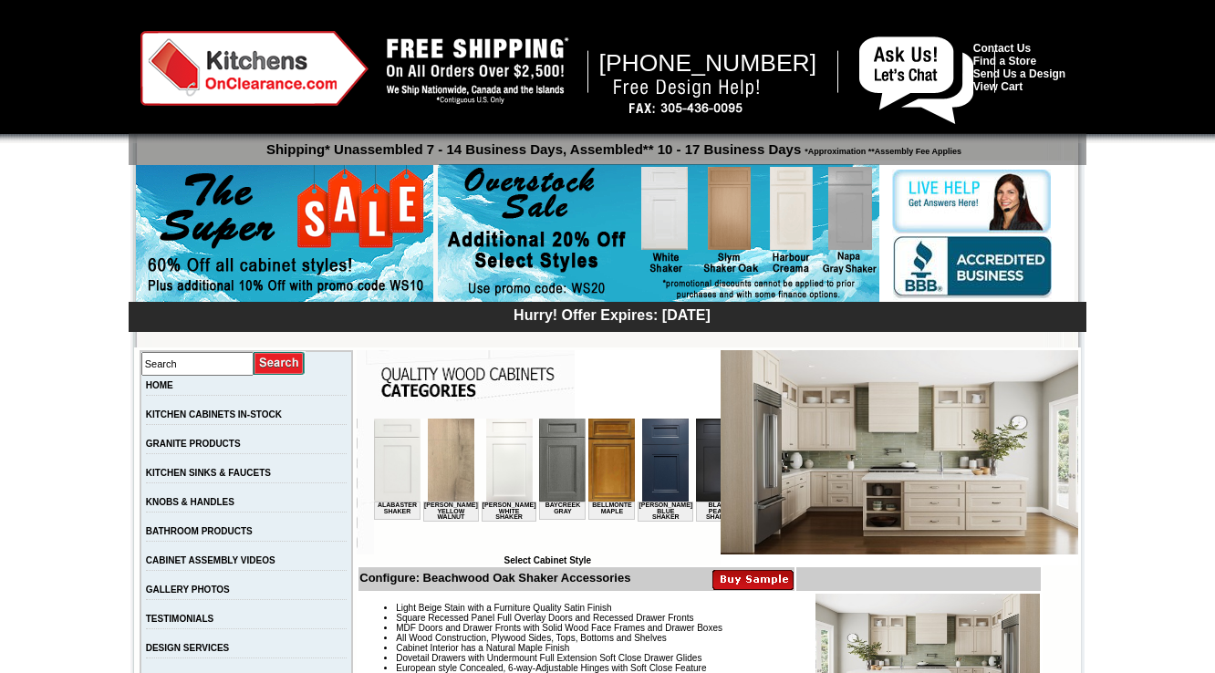
scroll to position [438, 0]
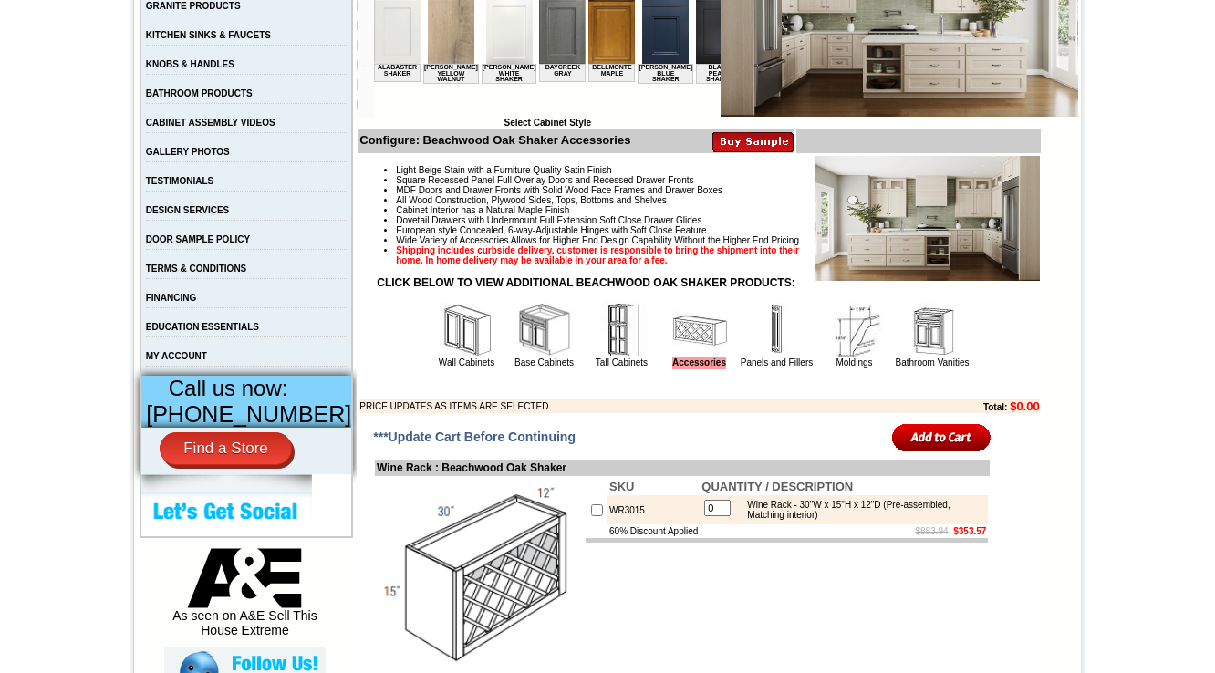
click at [756, 358] on img at bounding box center [777, 330] width 55 height 55
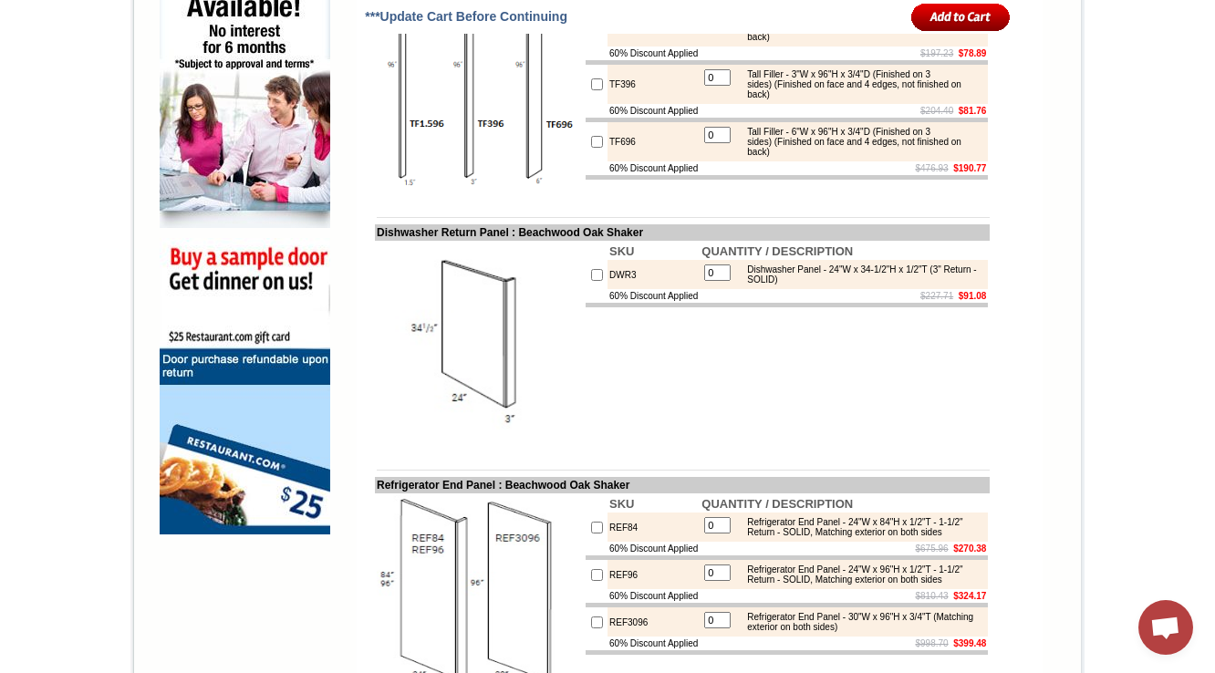
click at [608, 289] on td "DWR3" at bounding box center [654, 274] width 92 height 29
copy td "DWR3"
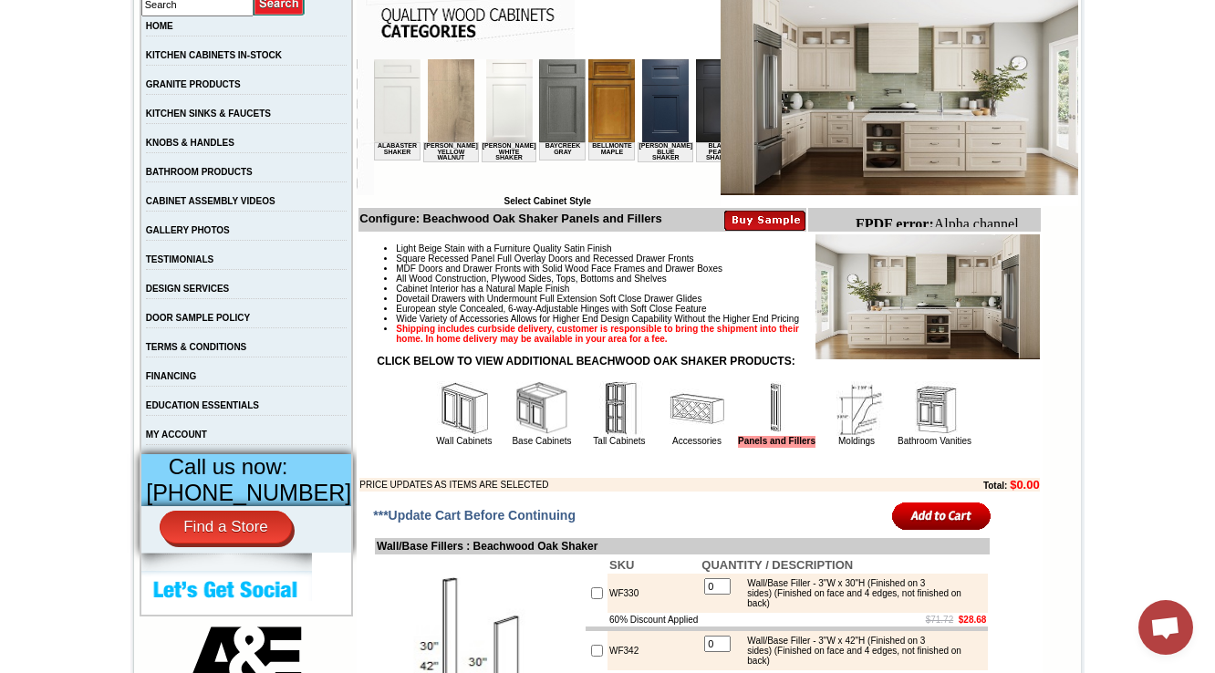
scroll to position [345, 0]
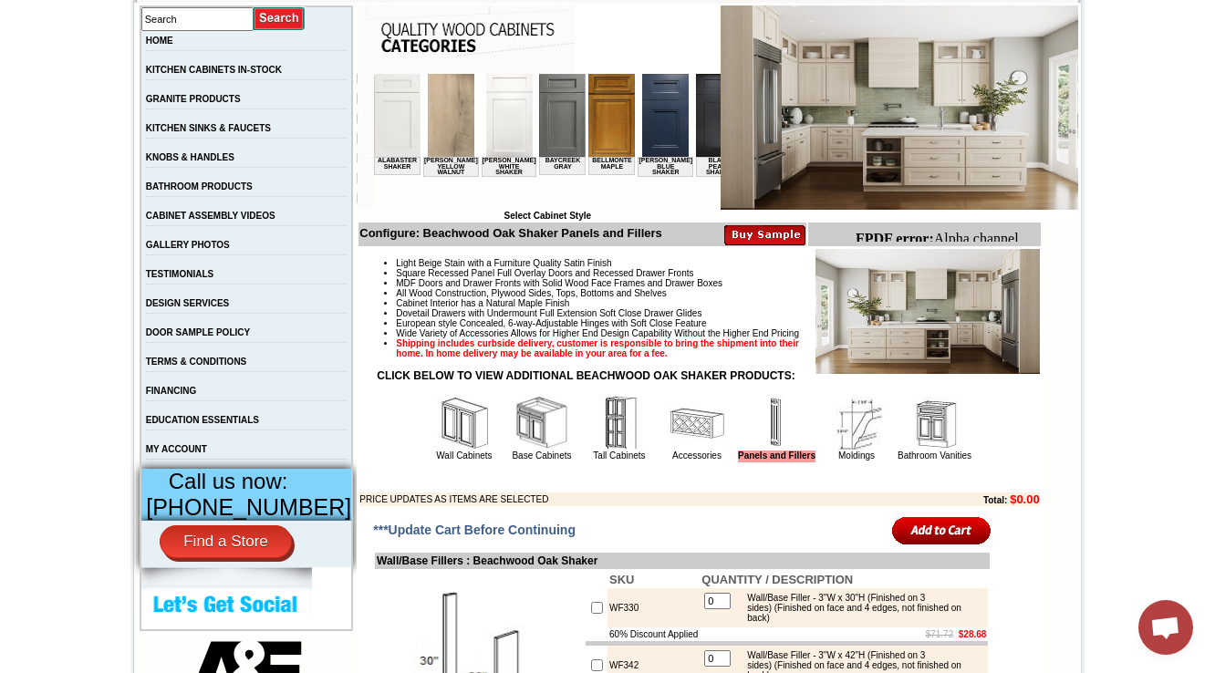
click at [848, 451] on img at bounding box center [856, 423] width 55 height 55
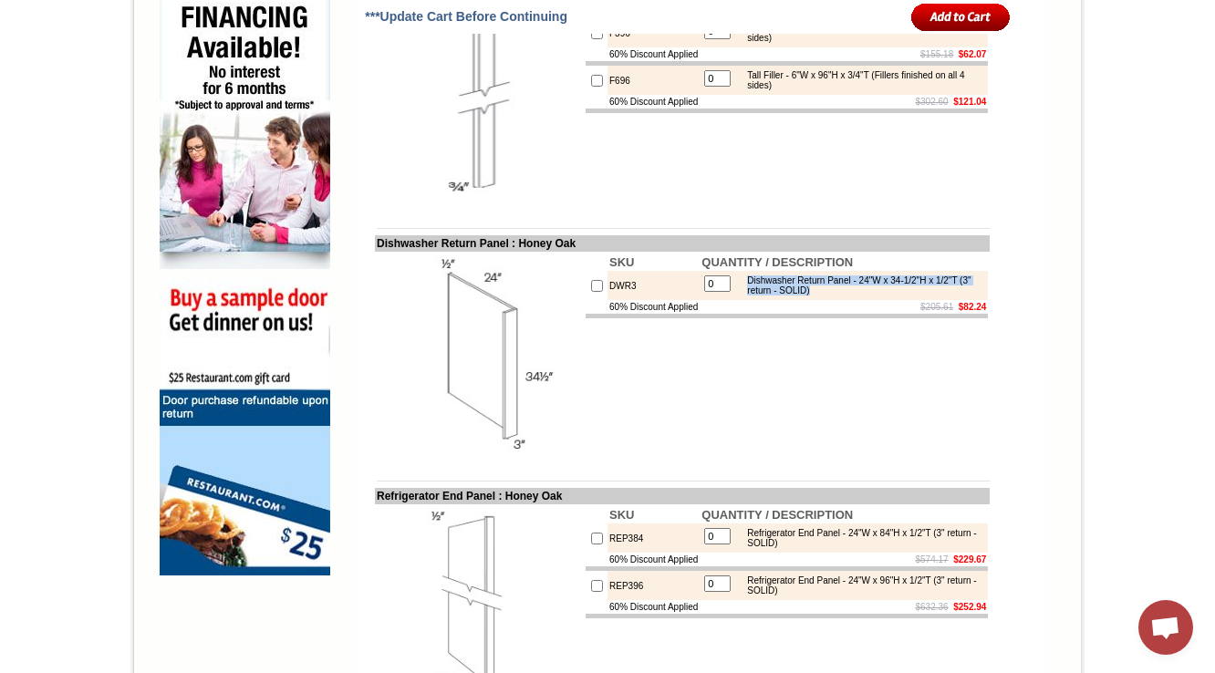
drag, startPoint x: 877, startPoint y: 343, endPoint x: 743, endPoint y: 332, distance: 134.5
click at [743, 296] on div "Dishwasher Return Panel - 24"W x 34-1/2"H x 1/2"T (3" return - SOLID)" at bounding box center [860, 286] width 245 height 20
copy div "Dishwasher Return Panel - 24"W x 34-1/2"H x 1/2"T (3" return - SOLID)"
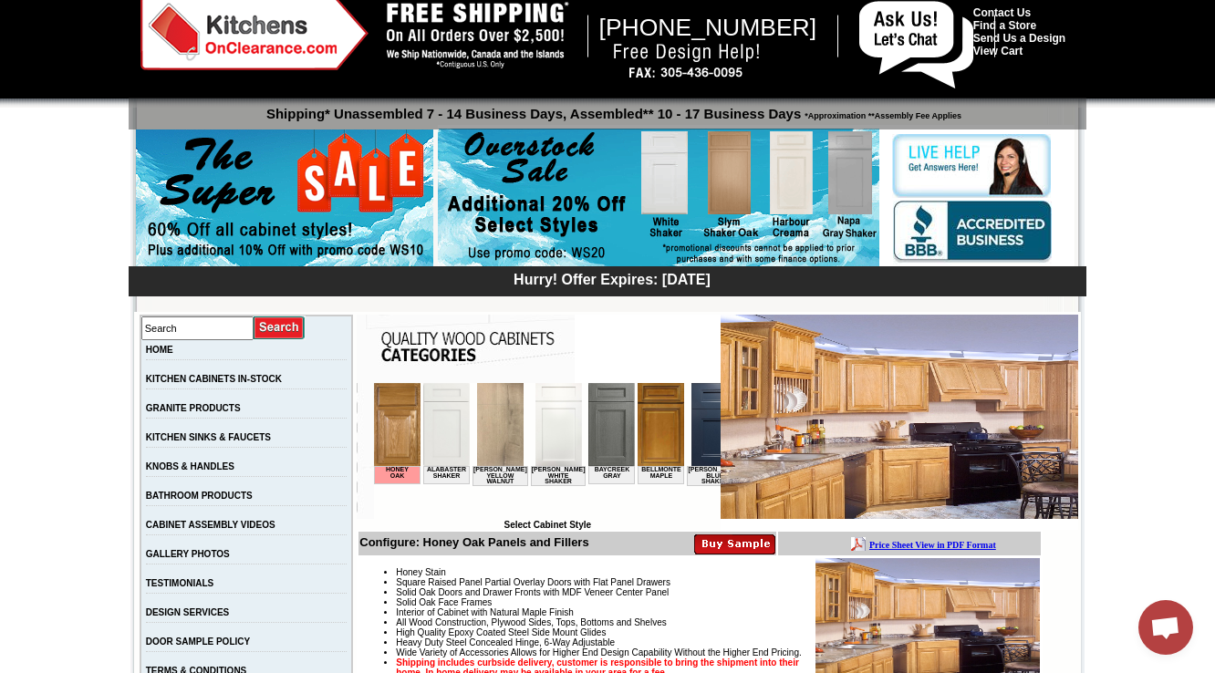
scroll to position [473, 0]
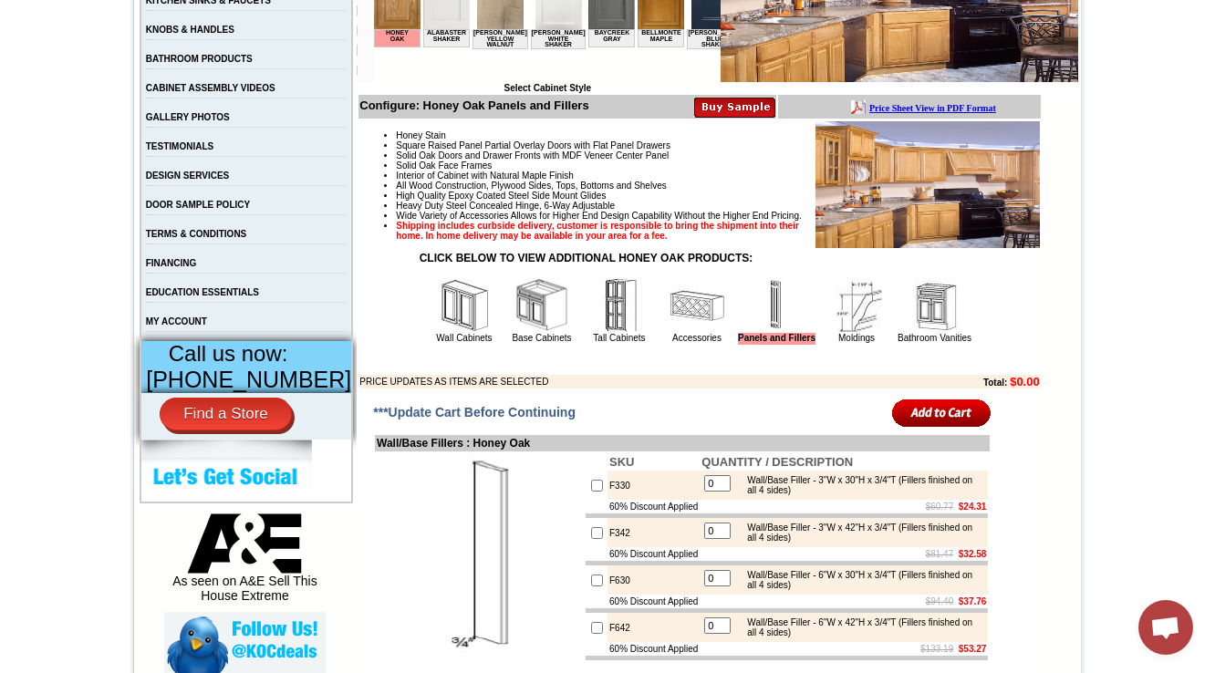
click at [858, 333] on img at bounding box center [856, 305] width 55 height 55
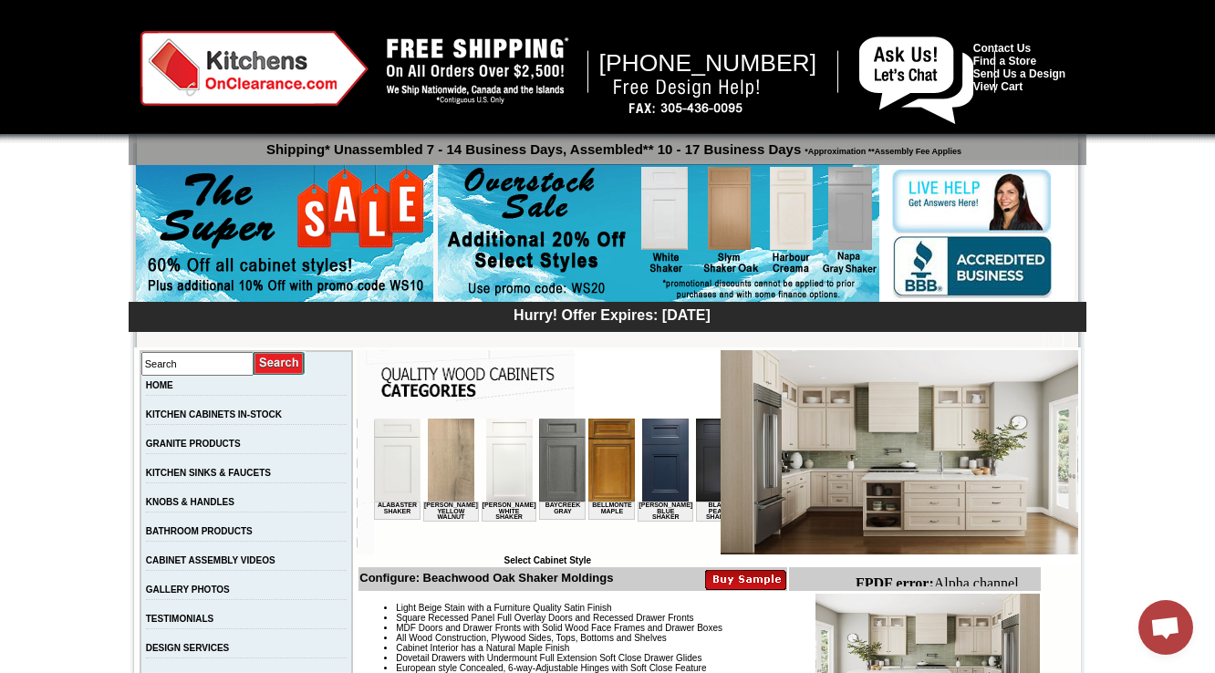
scroll to position [511, 0]
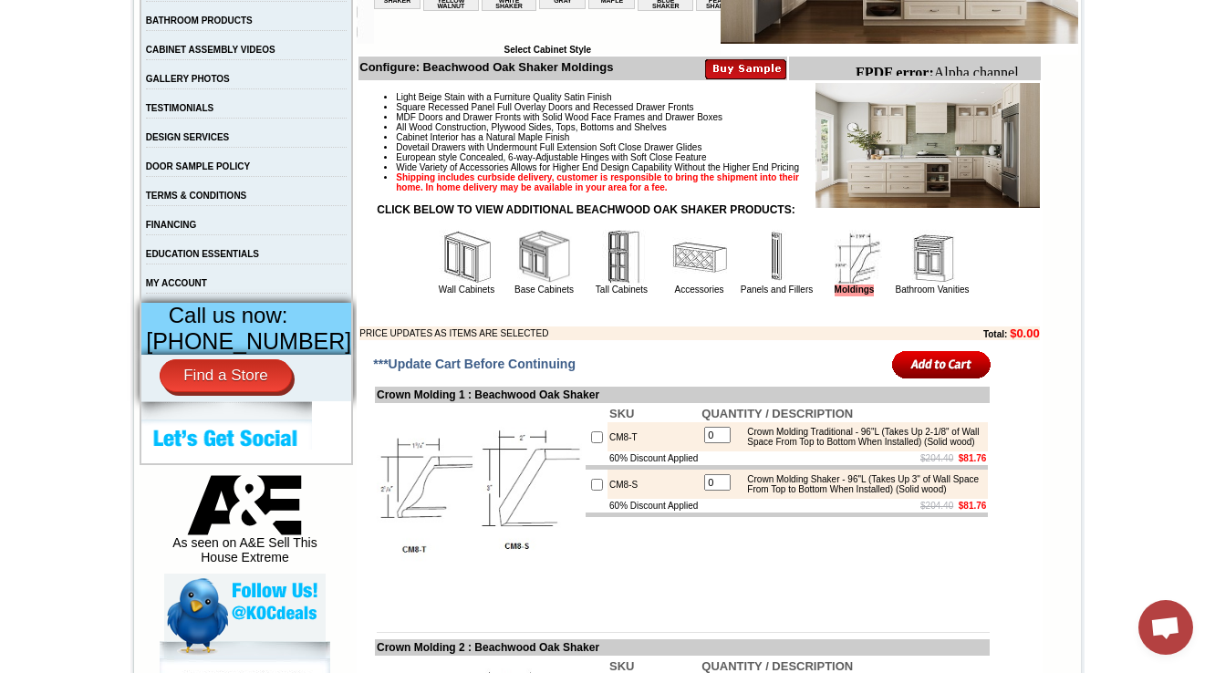
click at [661, 274] on td "Accessories" at bounding box center [699, 262] width 77 height 68
click at [672, 282] on img at bounding box center [699, 257] width 55 height 55
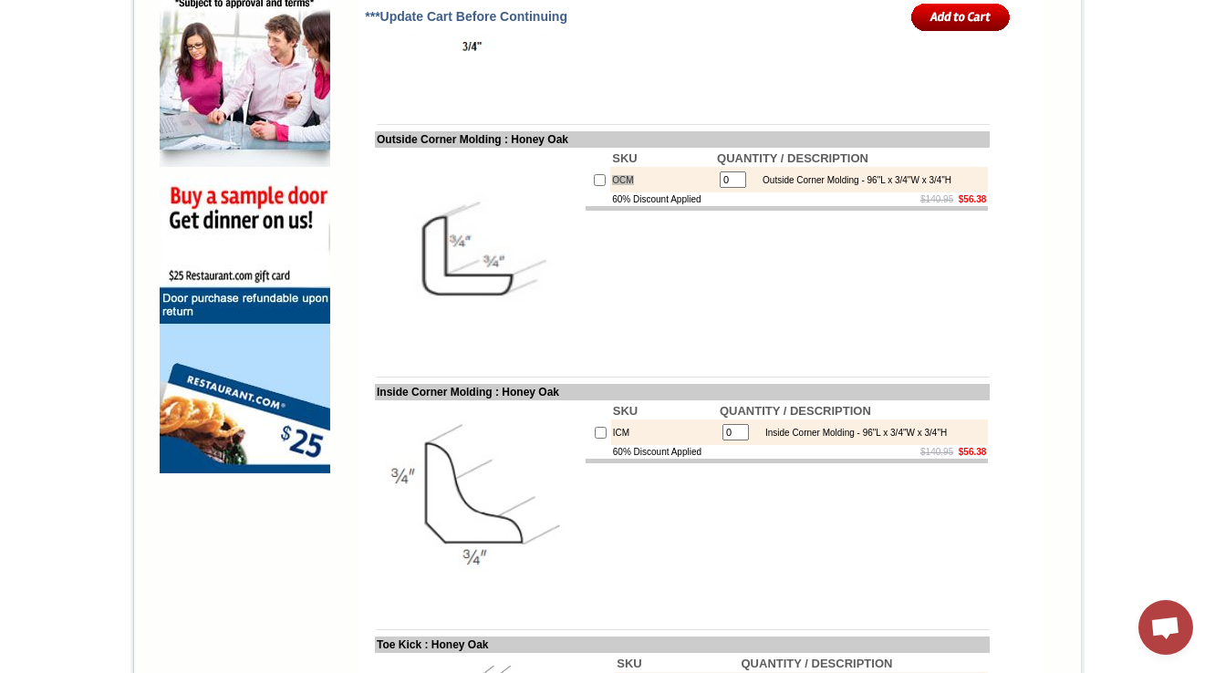
scroll to position [1307, 0]
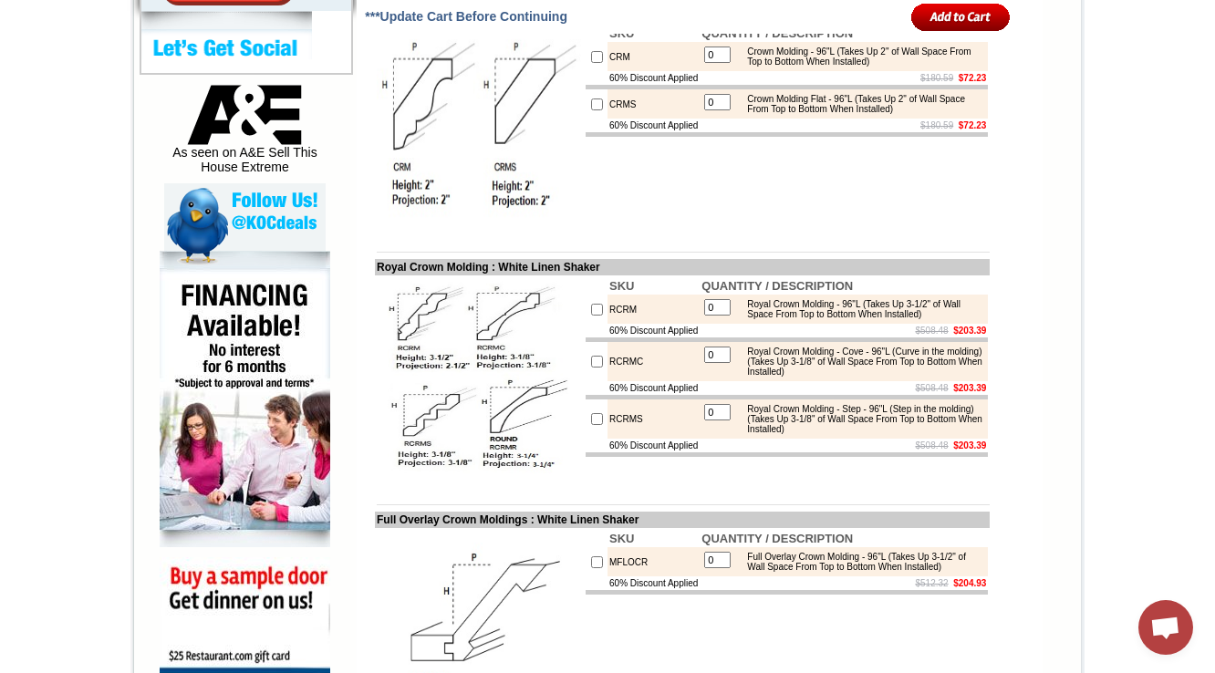
scroll to position [390, 0]
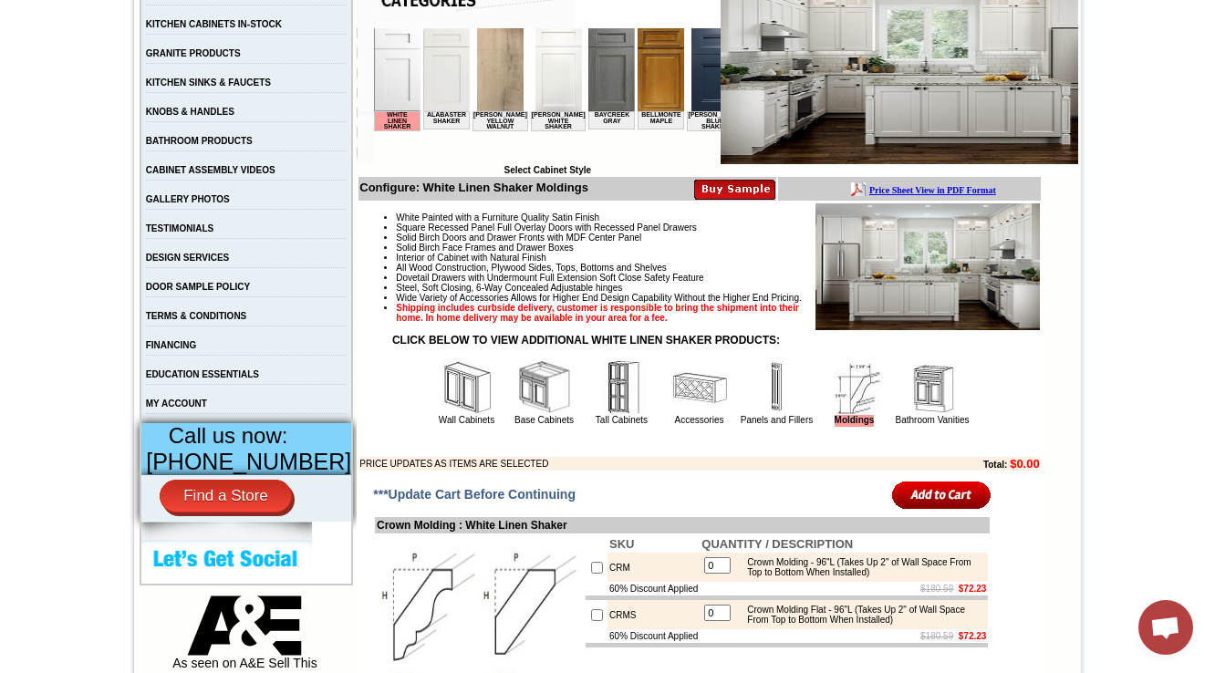
click at [689, 411] on img at bounding box center [699, 387] width 55 height 55
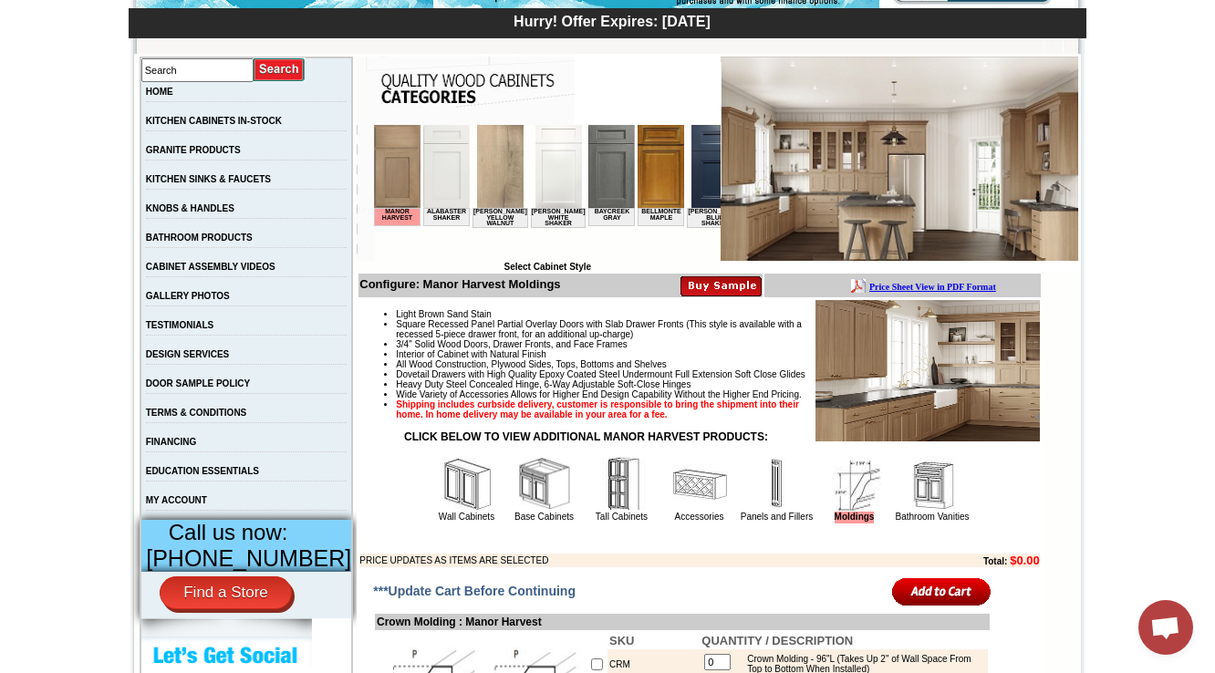
scroll to position [438, 0]
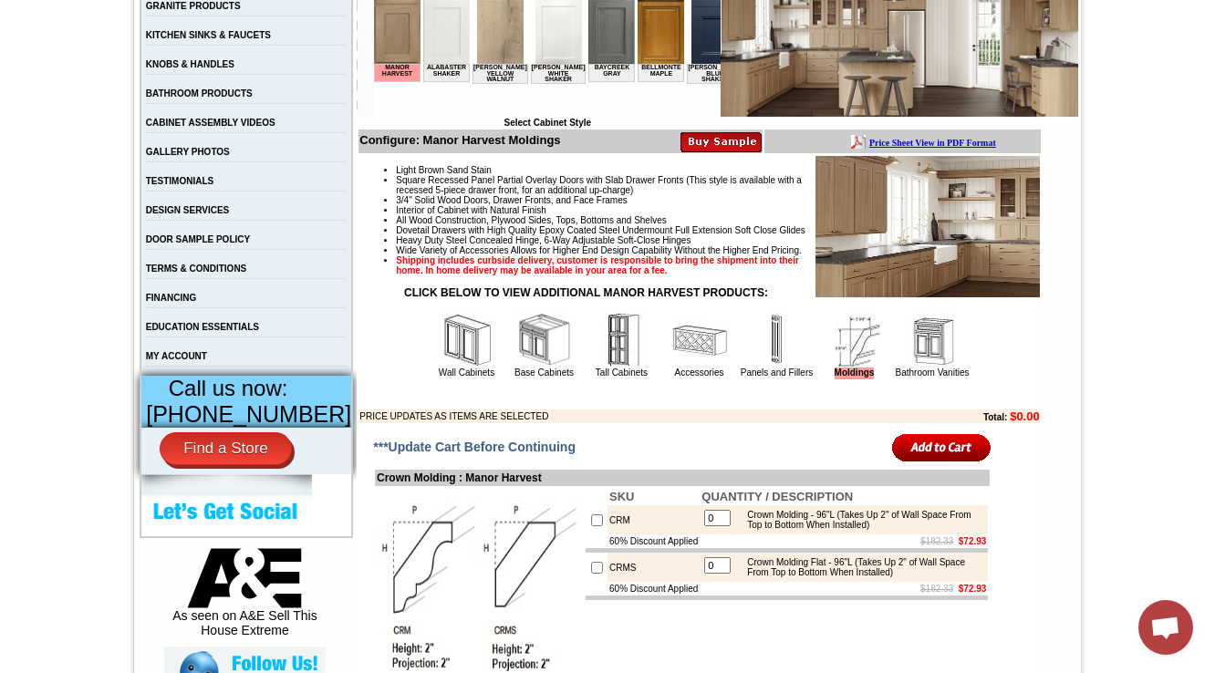
click at [681, 368] on img at bounding box center [699, 340] width 55 height 55
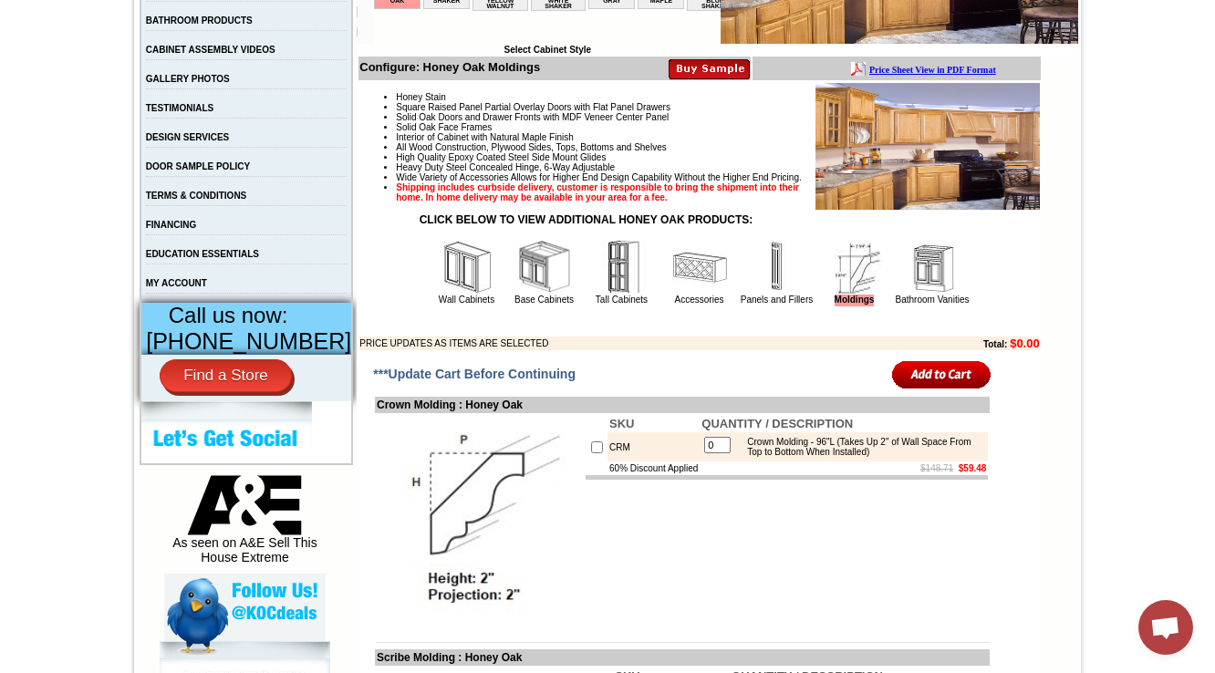
scroll to position [949, 0]
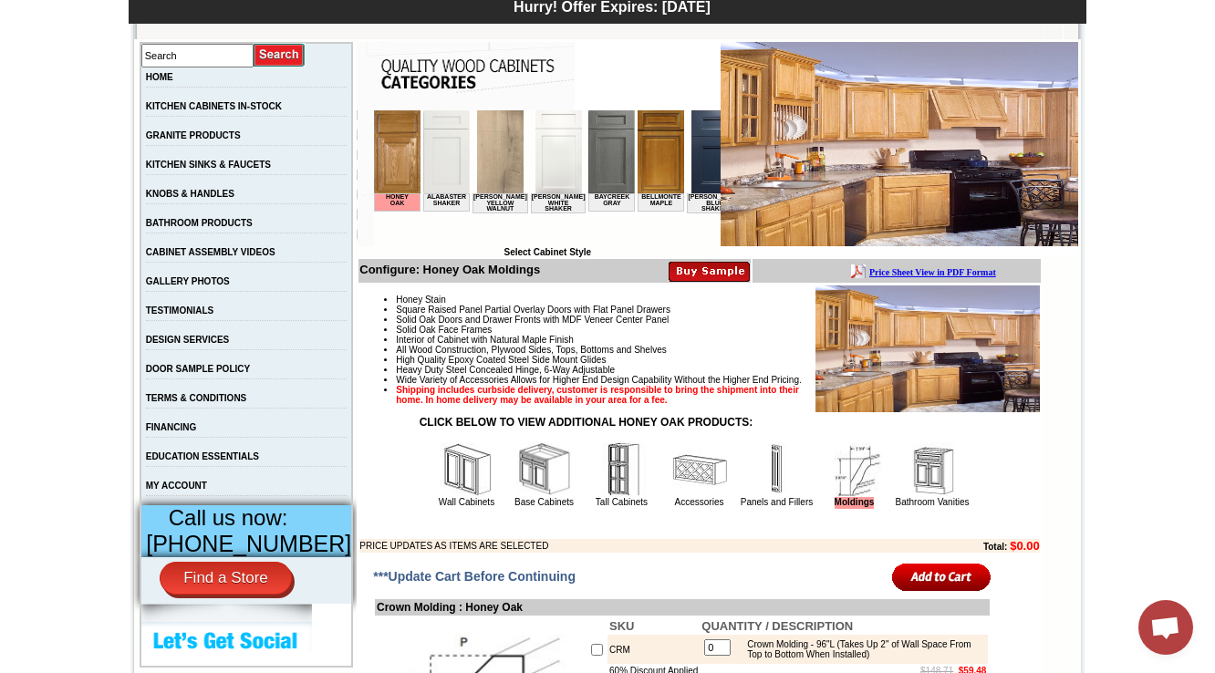
scroll to position [467, 0]
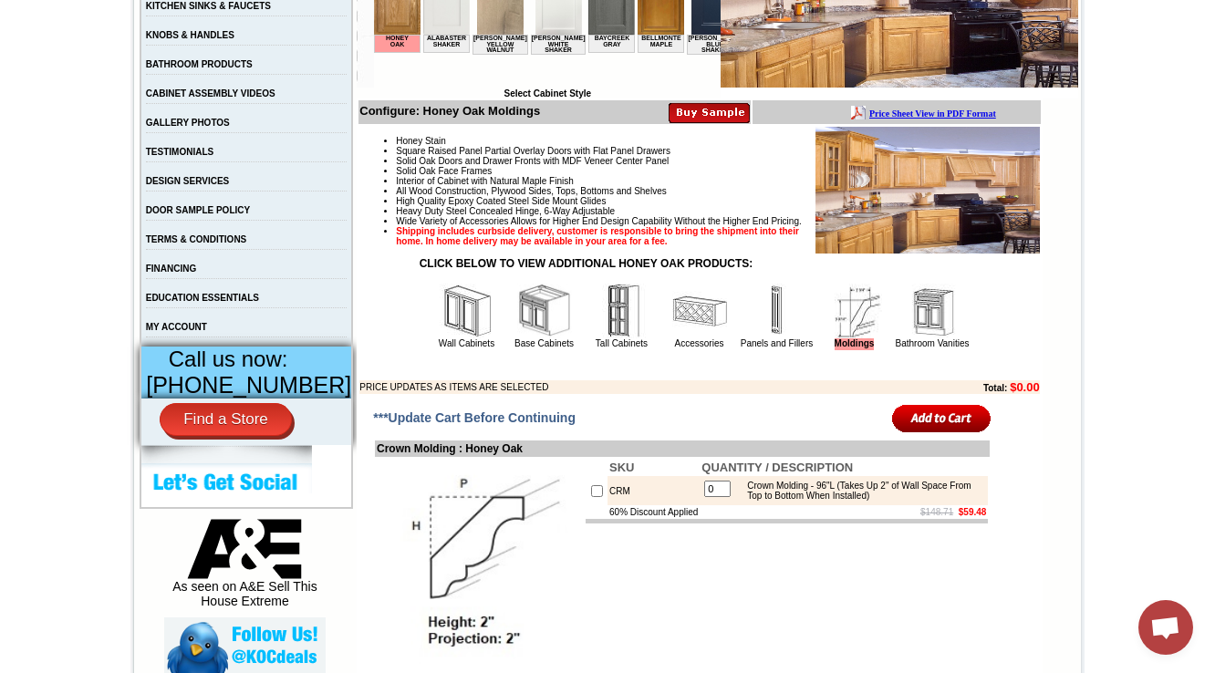
click at [672, 334] on img at bounding box center [699, 311] width 55 height 55
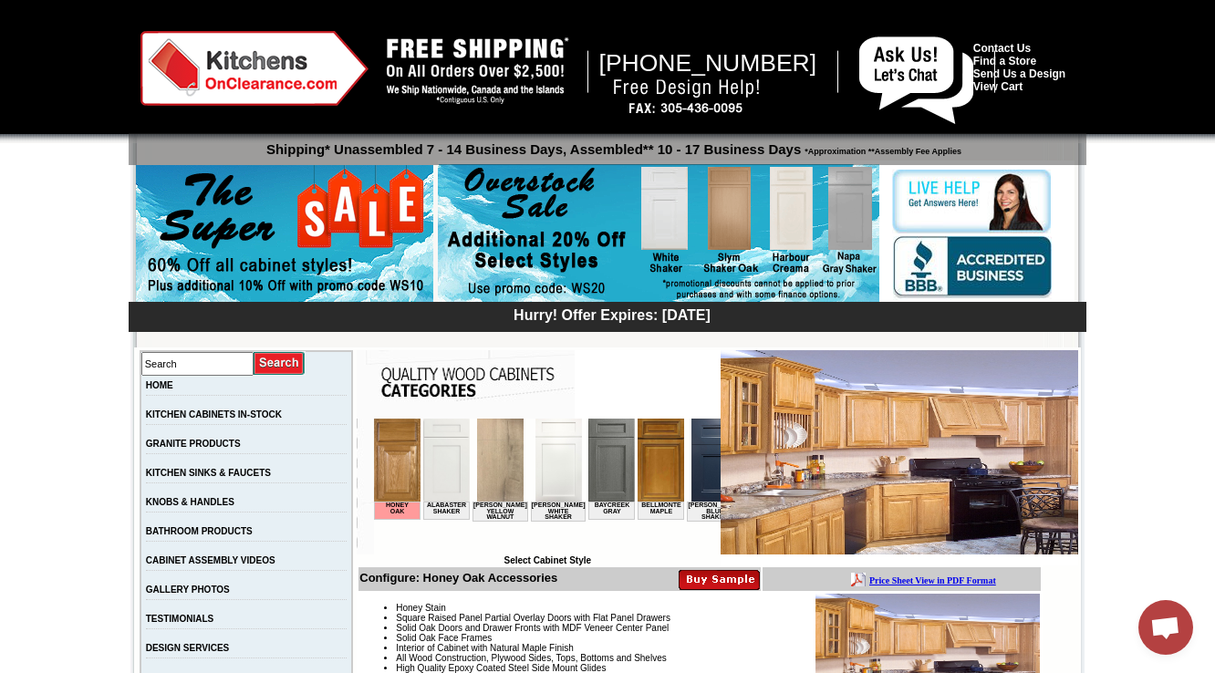
scroll to position [2217, 0]
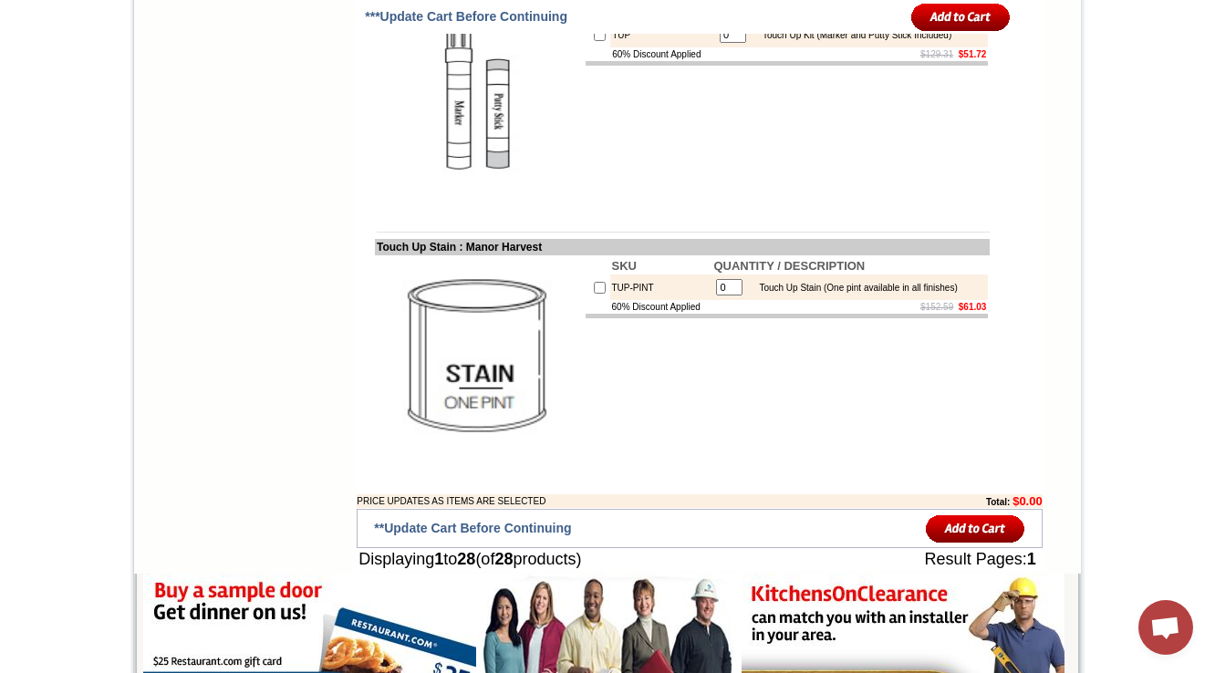
scroll to position [3910, 0]
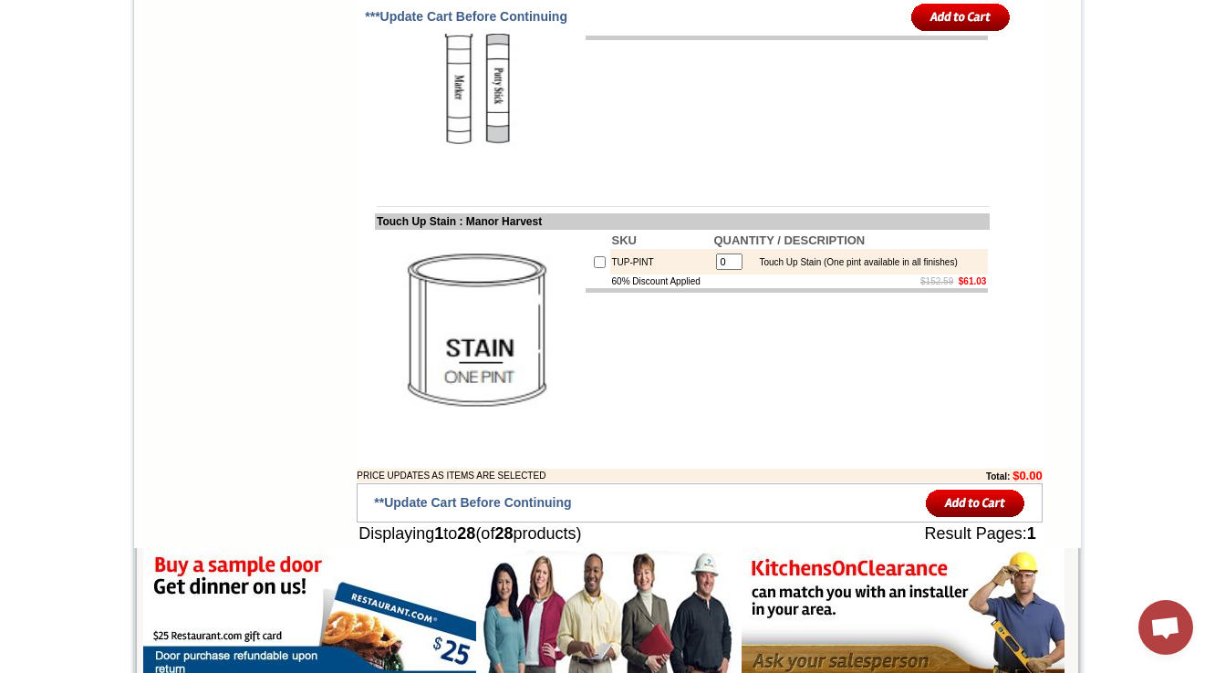
drag, startPoint x: 810, startPoint y: 268, endPoint x: 761, endPoint y: 331, distance: 79.9
click at [810, 15] on div "Touch Up Kit (Marker and Putty Stick Included)" at bounding box center [853, 10] width 198 height 10
click at [738, 186] on td "SKU QUANTITY / DESCRIPTION TUP 0 Touch Up Kit (Marker and Putty Stick Included)…" at bounding box center [787, 81] width 406 height 209
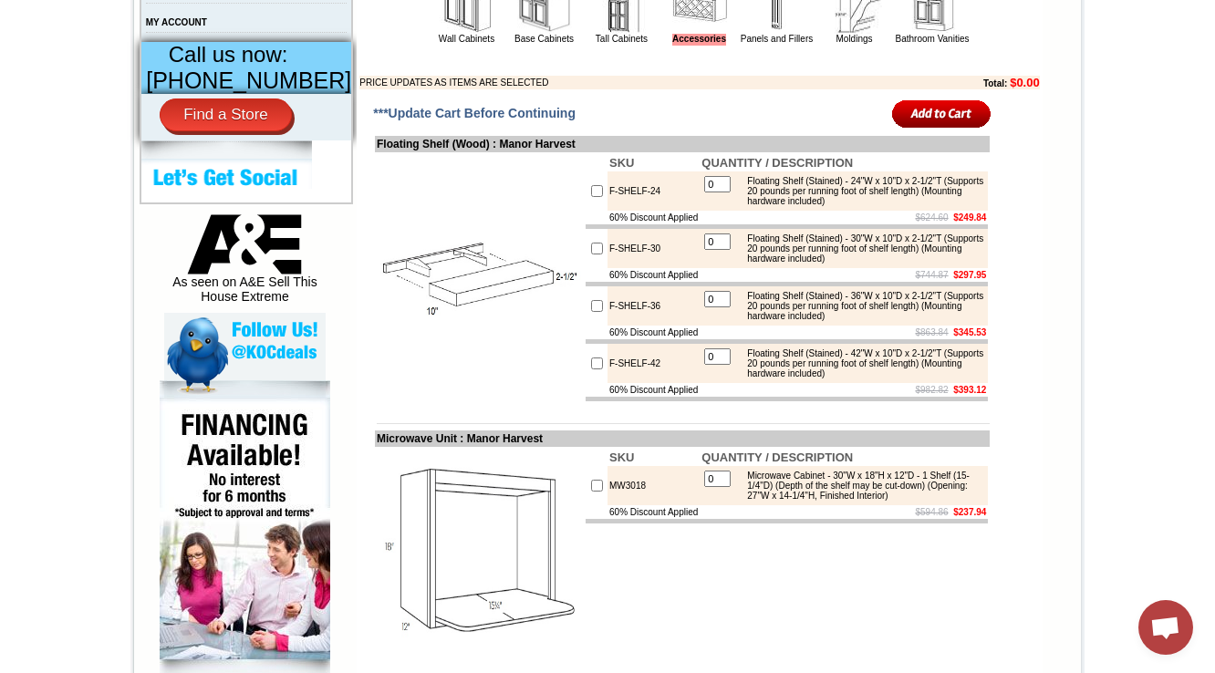
scroll to position [334, 0]
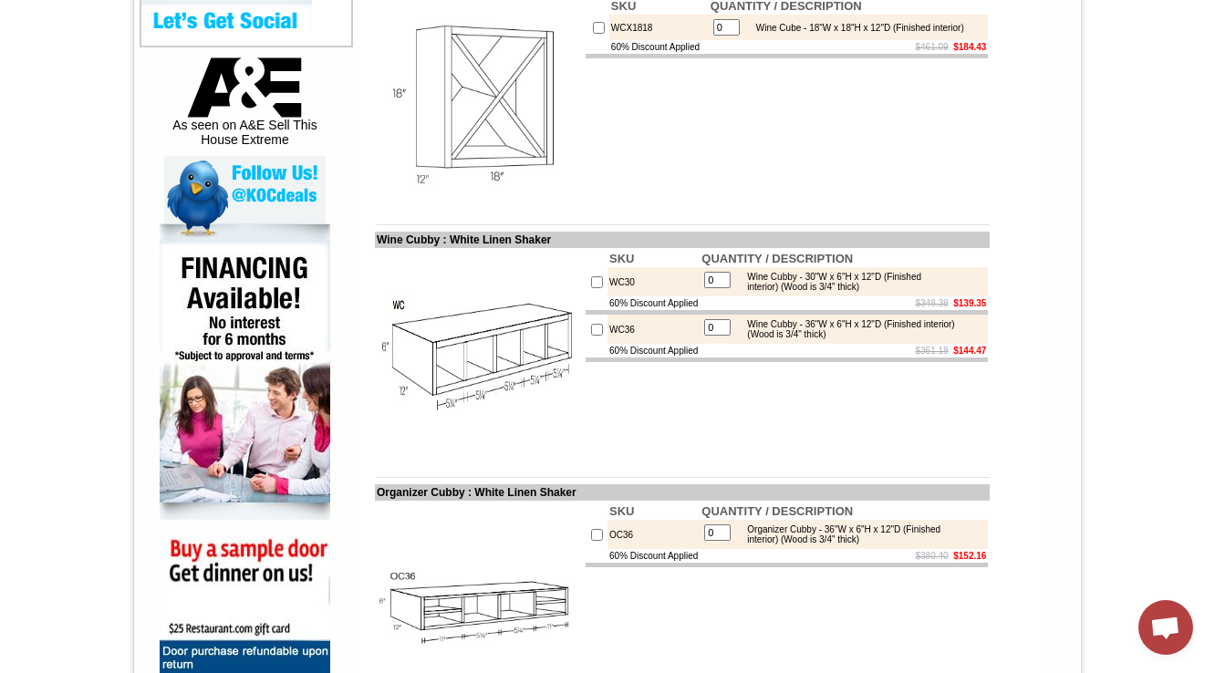
scroll to position [721, 0]
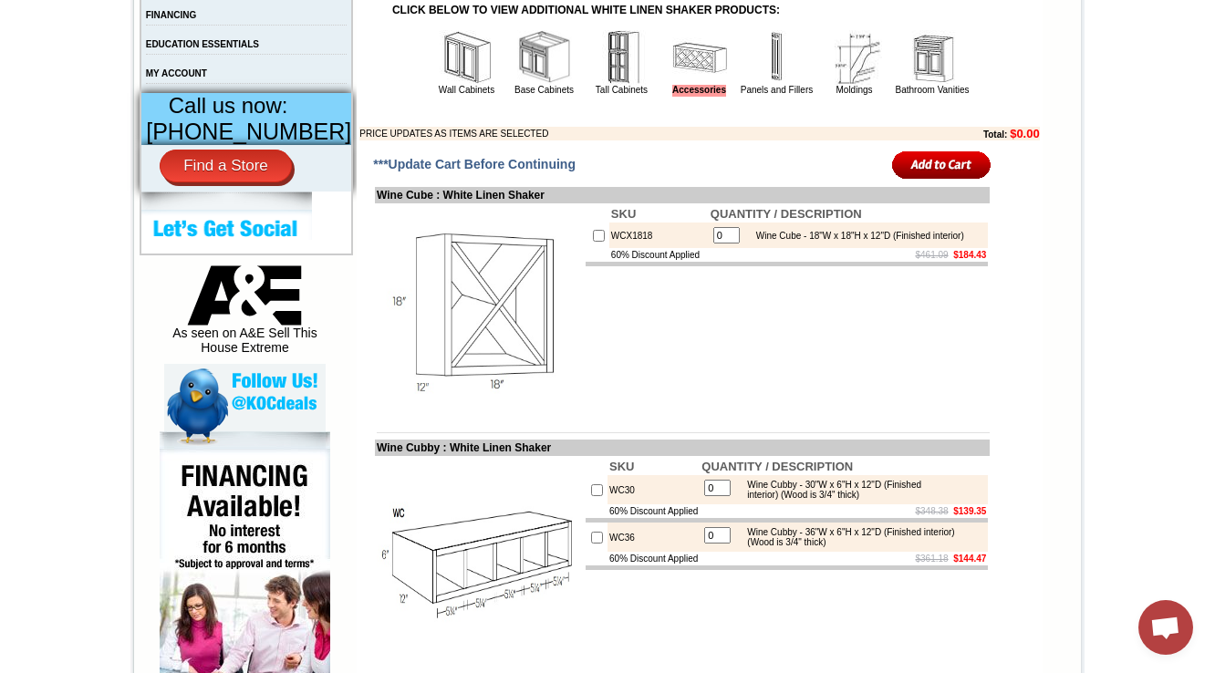
click at [442, 85] on img at bounding box center [467, 57] width 55 height 55
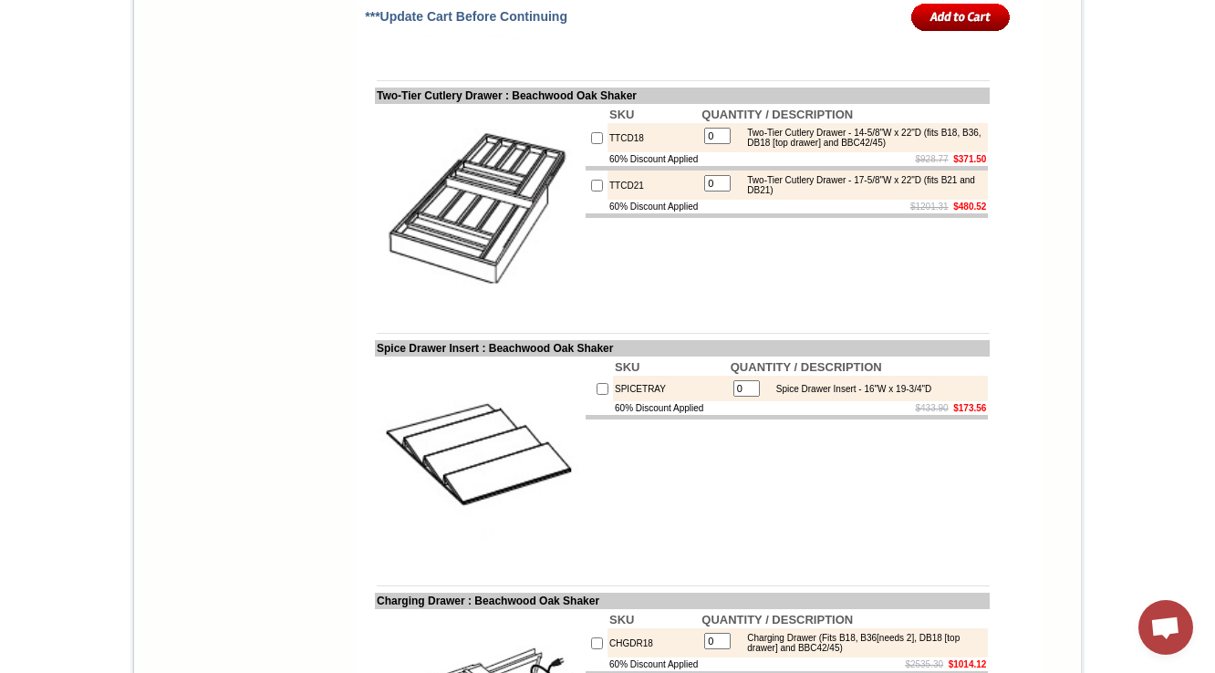
scroll to position [2919, 0]
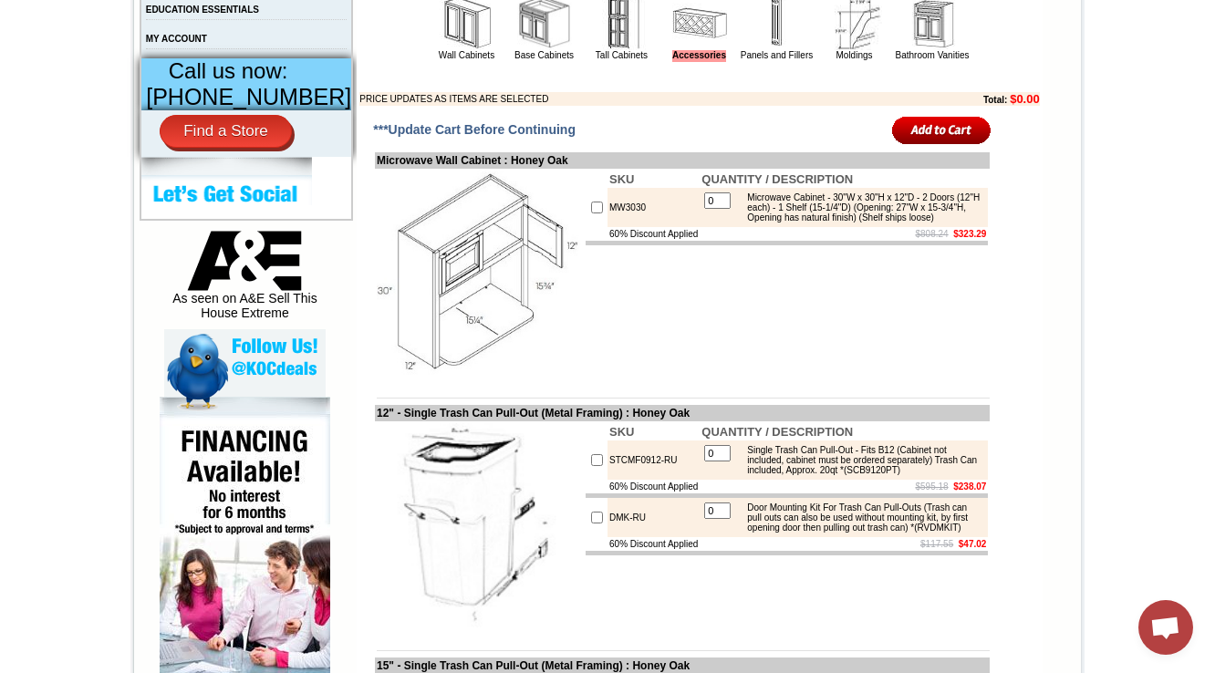
scroll to position [730, 0]
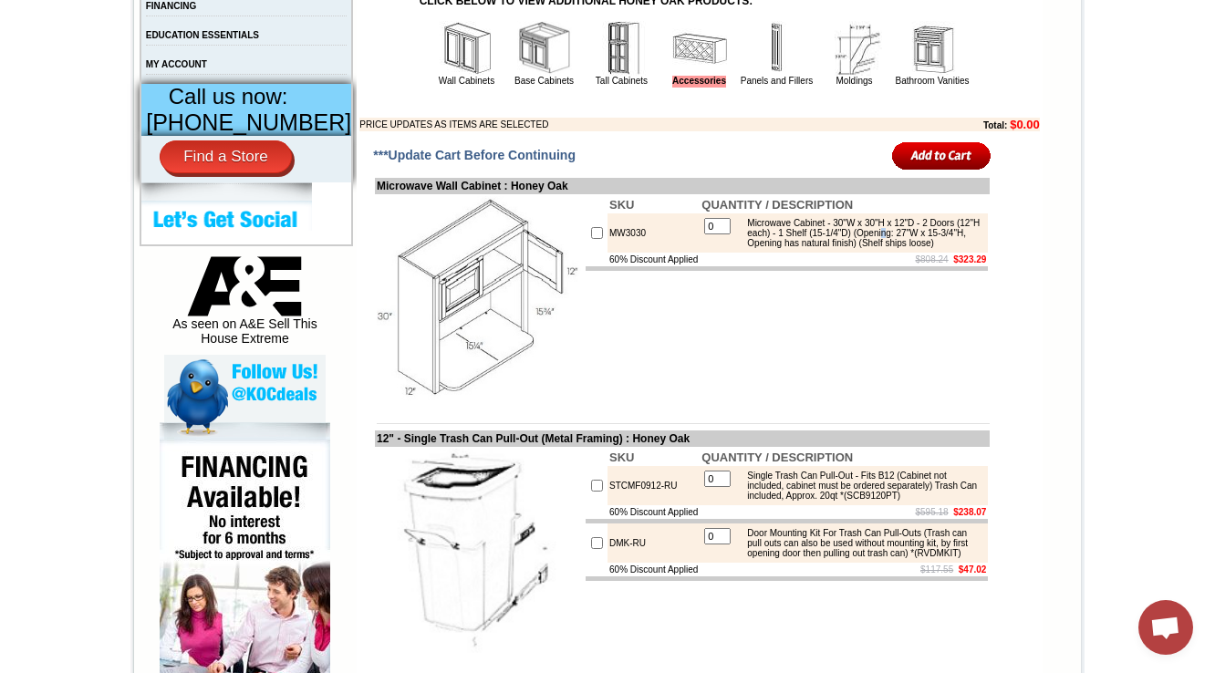
drag, startPoint x: 781, startPoint y: 281, endPoint x: 821, endPoint y: 287, distance: 40.6
click at [814, 248] on div "Microwave Cabinet - 30"W x 30"H x 12"D - 2 Doors (12"H each) - 1 Shelf (15-1/4"…" at bounding box center [860, 233] width 245 height 30
drag, startPoint x: 795, startPoint y: 292, endPoint x: 810, endPoint y: 390, distance: 98.8
click at [795, 253] on td "0 Microwave Cabinet - 30"W x 30"H x 12"D - 2 Doors (12"H each) - 1 Shelf (15-1/…" at bounding box center [844, 232] width 288 height 39
click at [816, 401] on td "SKU QUANTITY / DESCRIPTION MW3030 0 Microwave Cabinet - 30"W x 30"H x 12"D - 2 …" at bounding box center [787, 298] width 406 height 209
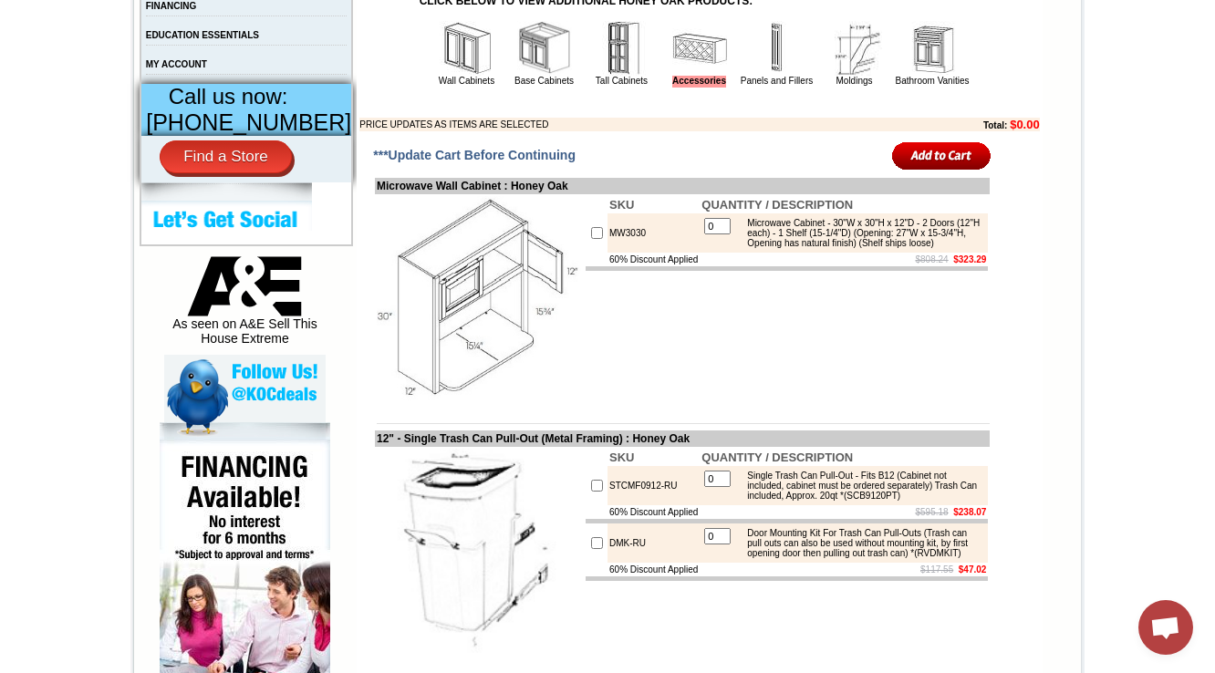
click at [479, 365] on img at bounding box center [479, 298] width 205 height 205
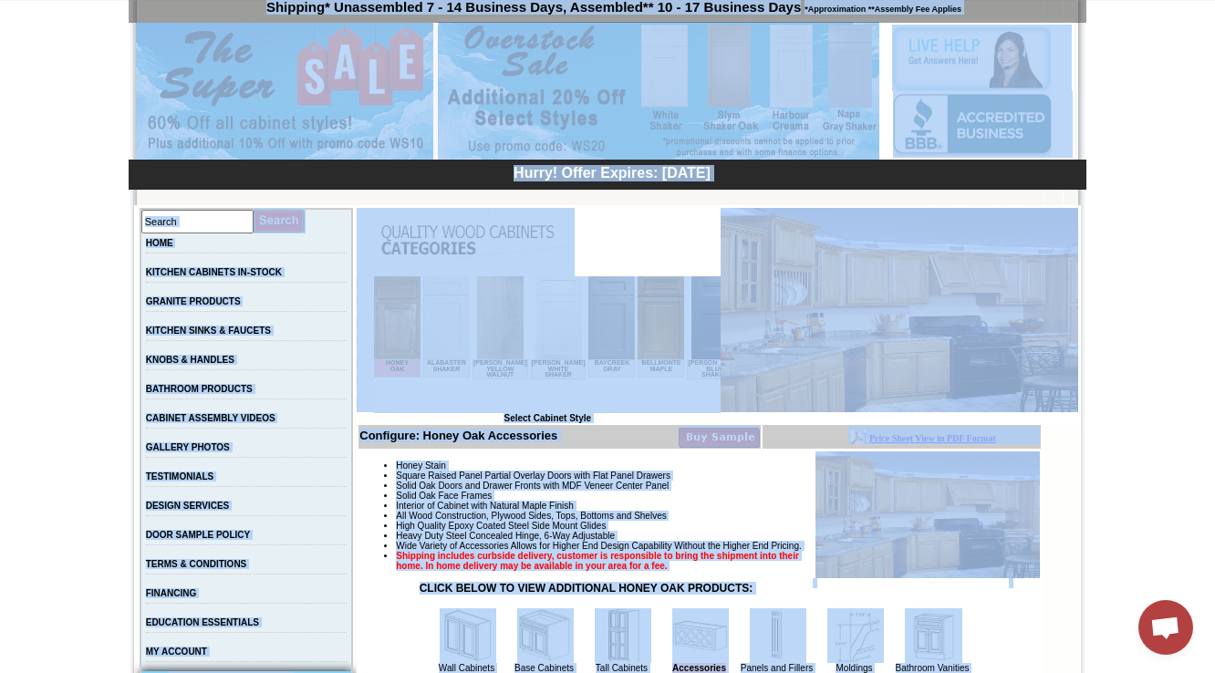
scroll to position [0, 0]
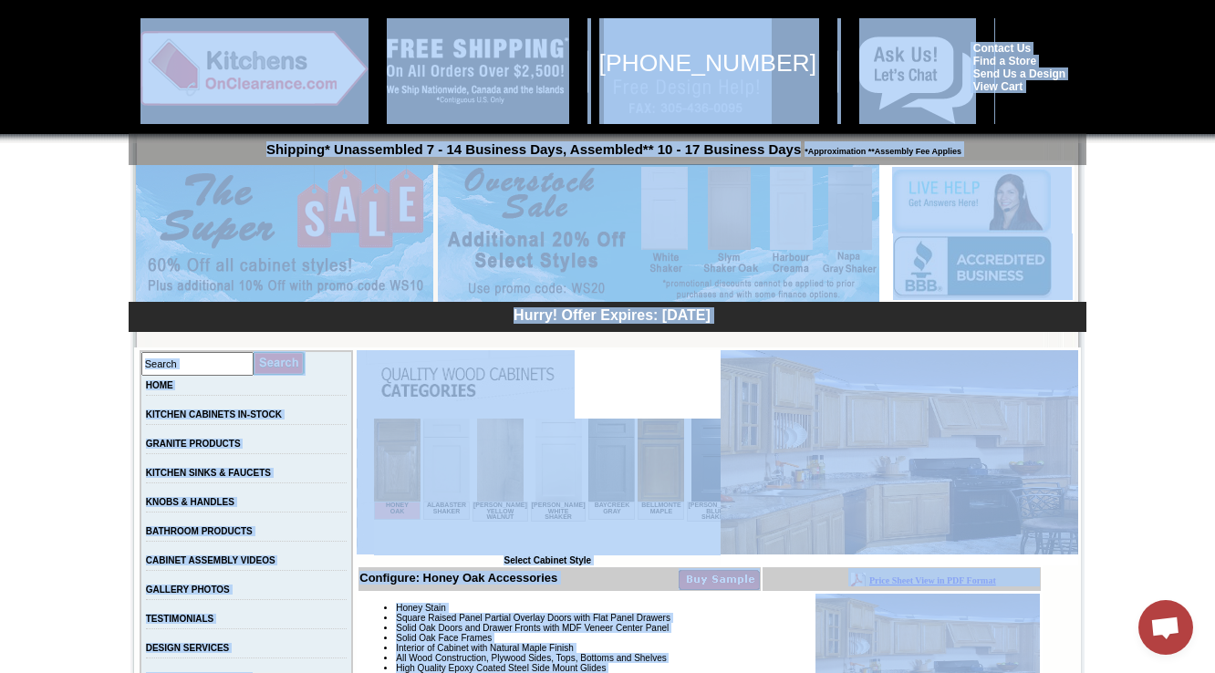
drag, startPoint x: 875, startPoint y: 343, endPoint x: 397, endPoint y: -23, distance: 601.9
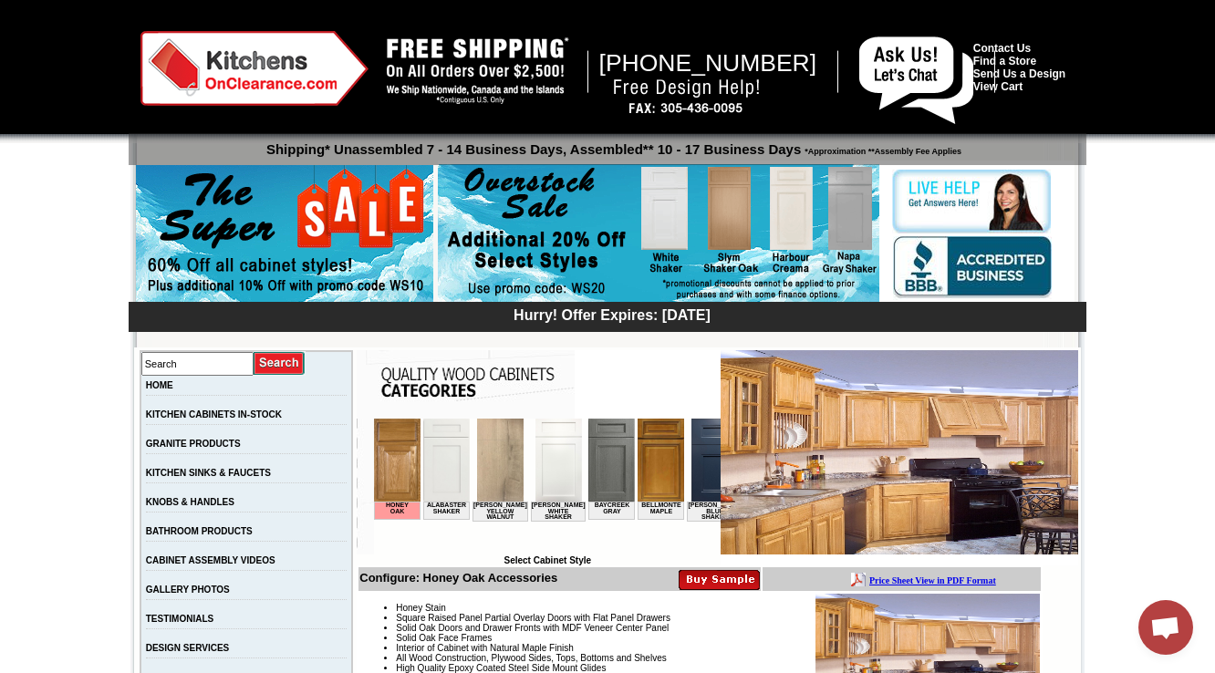
drag, startPoint x: 271, startPoint y: 205, endPoint x: 22, endPoint y: 215, distance: 249.3
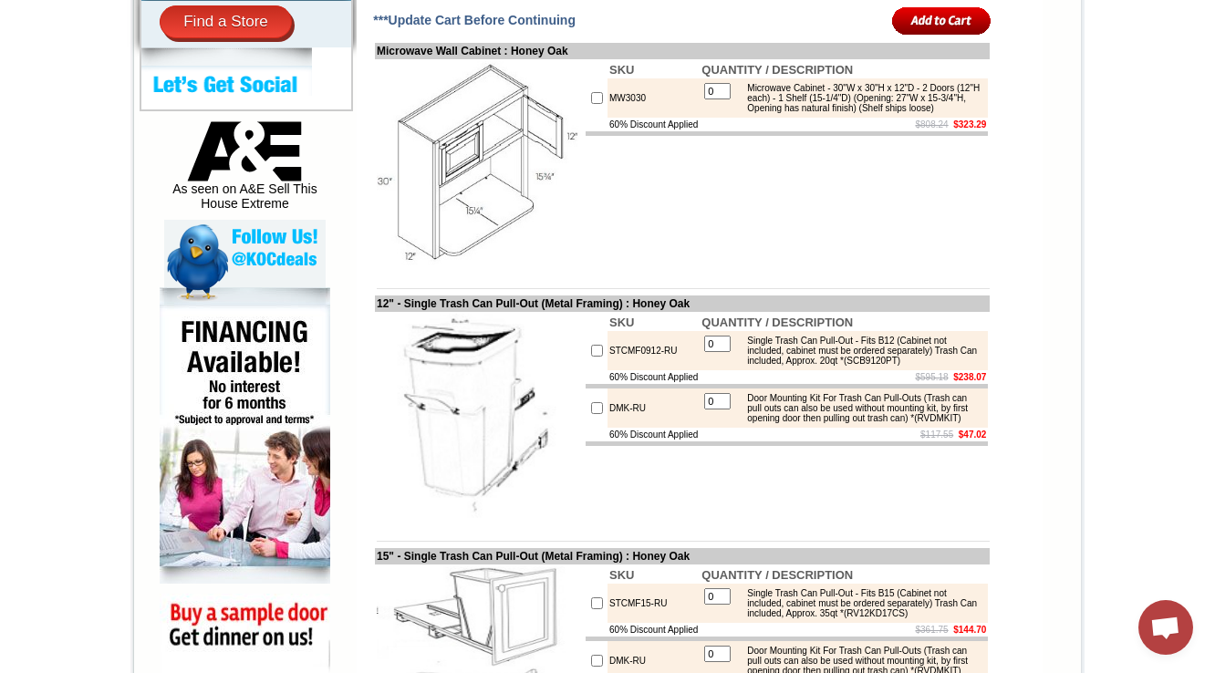
scroll to position [876, 0]
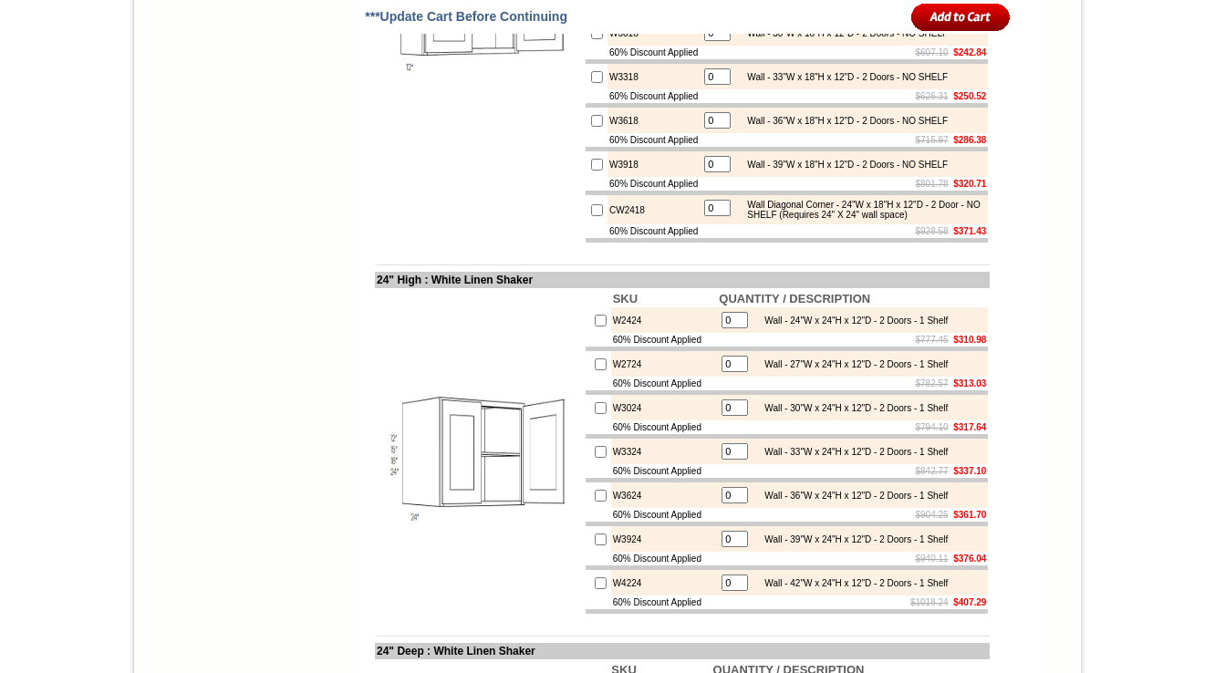
scroll to position [8553, 0]
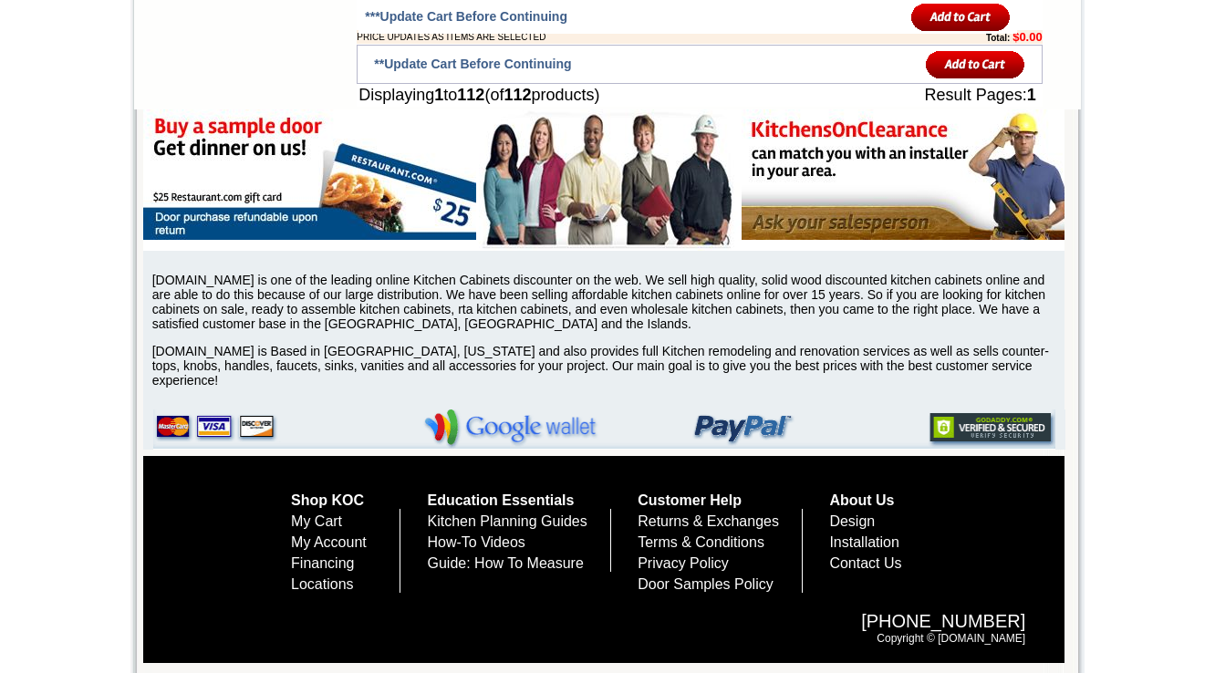
drag, startPoint x: 1225, startPoint y: 47, endPoint x: 1225, endPoint y: 690, distance: 643.1
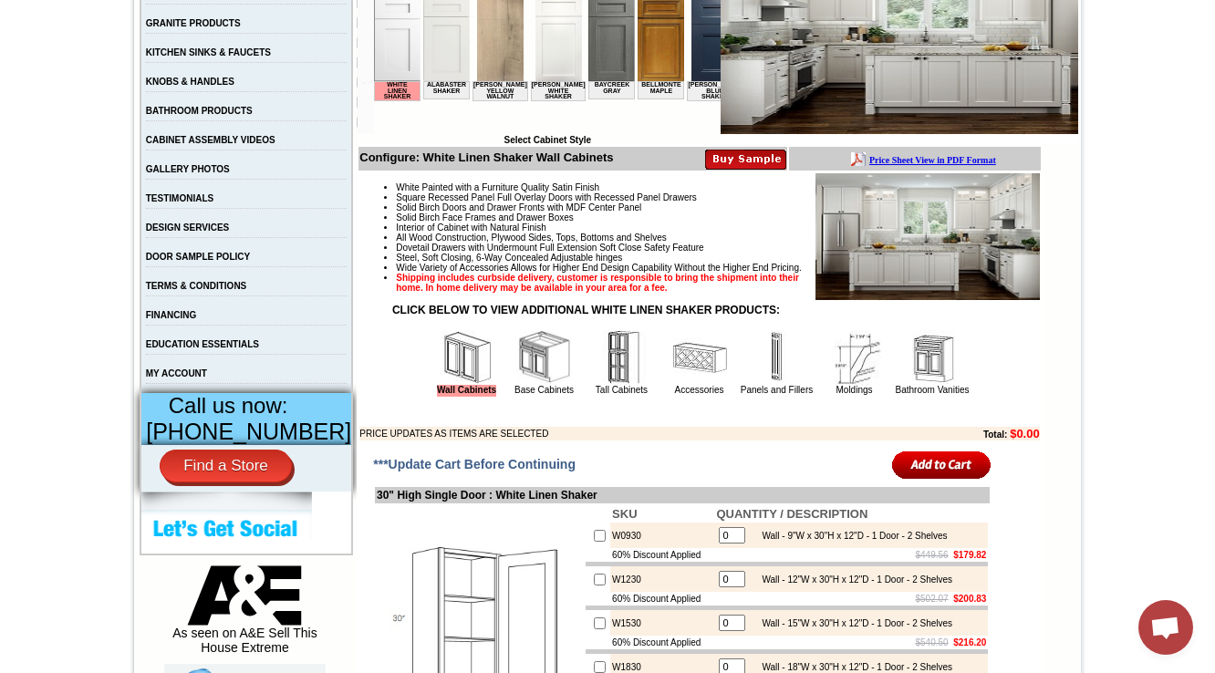
scroll to position [307, 0]
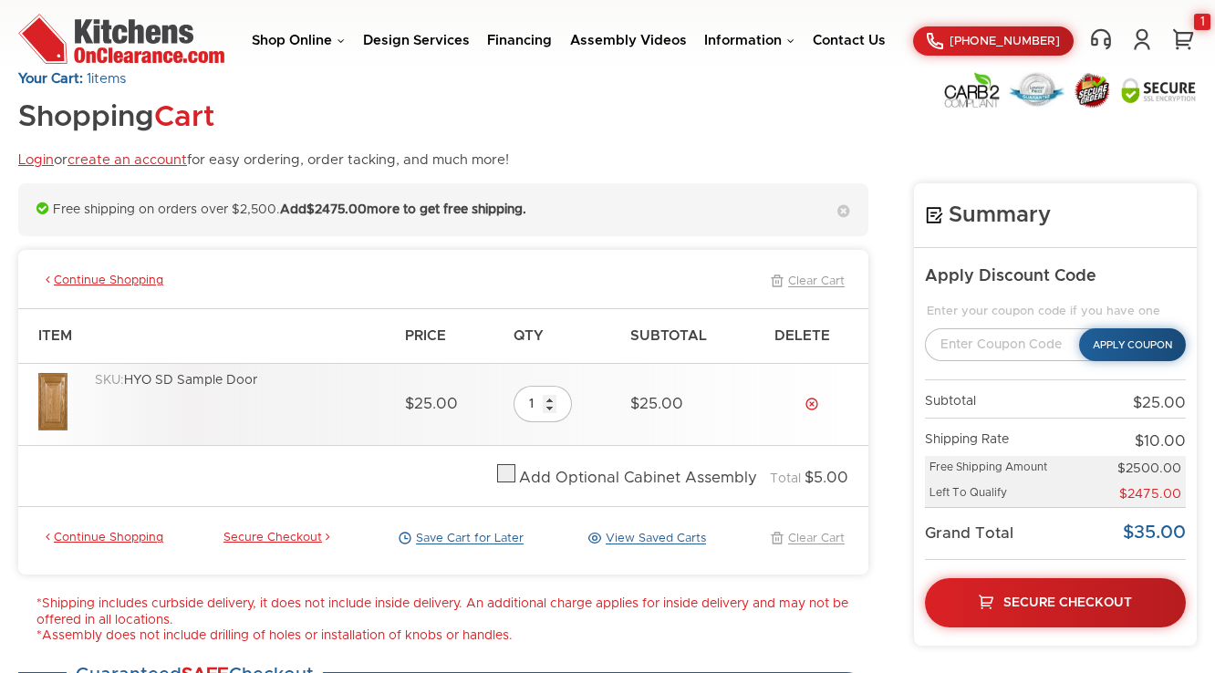
scroll to position [73, 0]
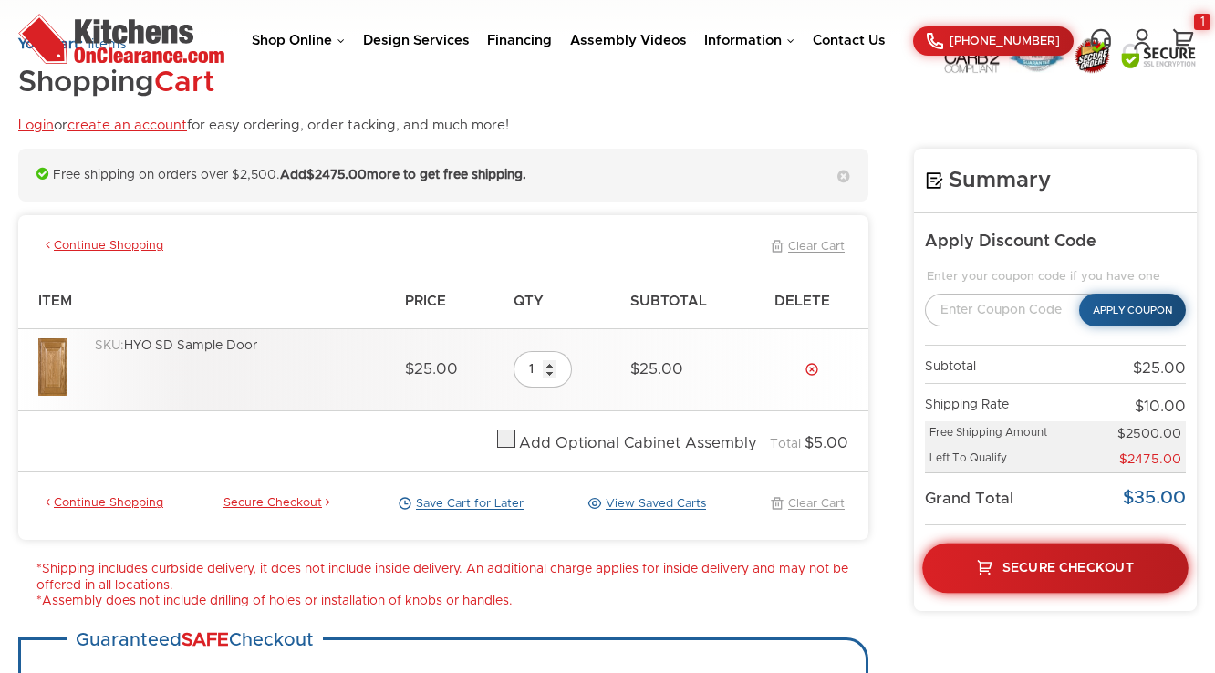
click at [1040, 577] on link "Secure Checkout" at bounding box center [1055, 568] width 266 height 50
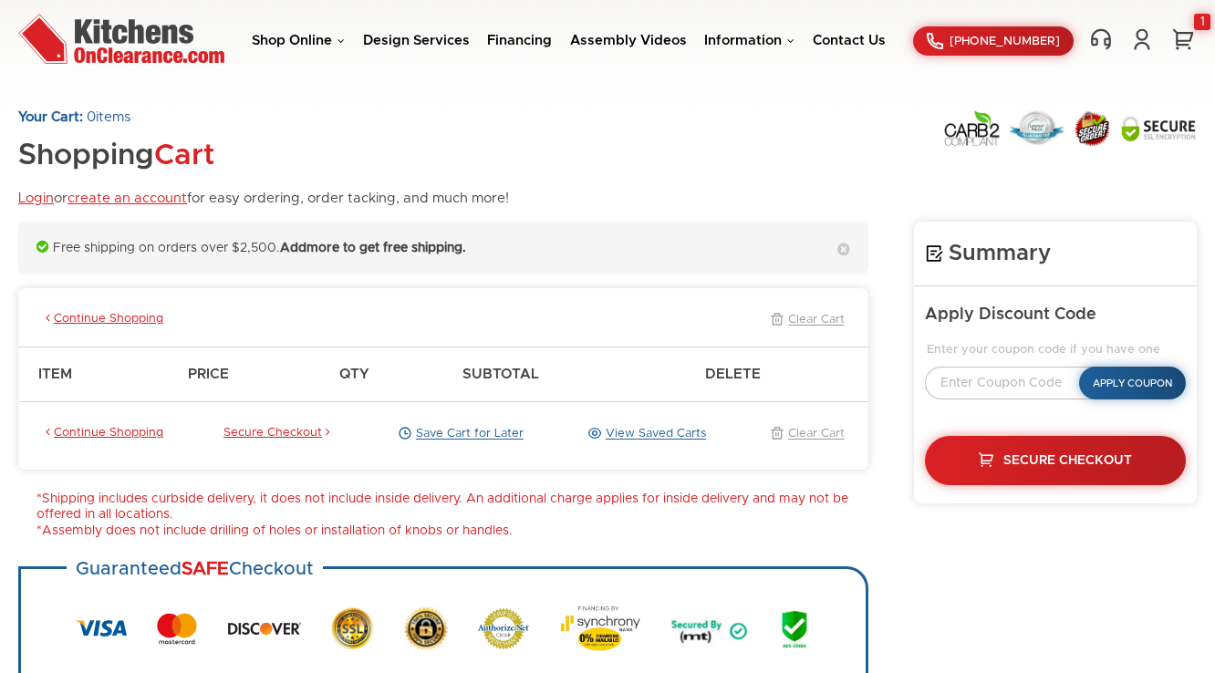
scroll to position [73, 0]
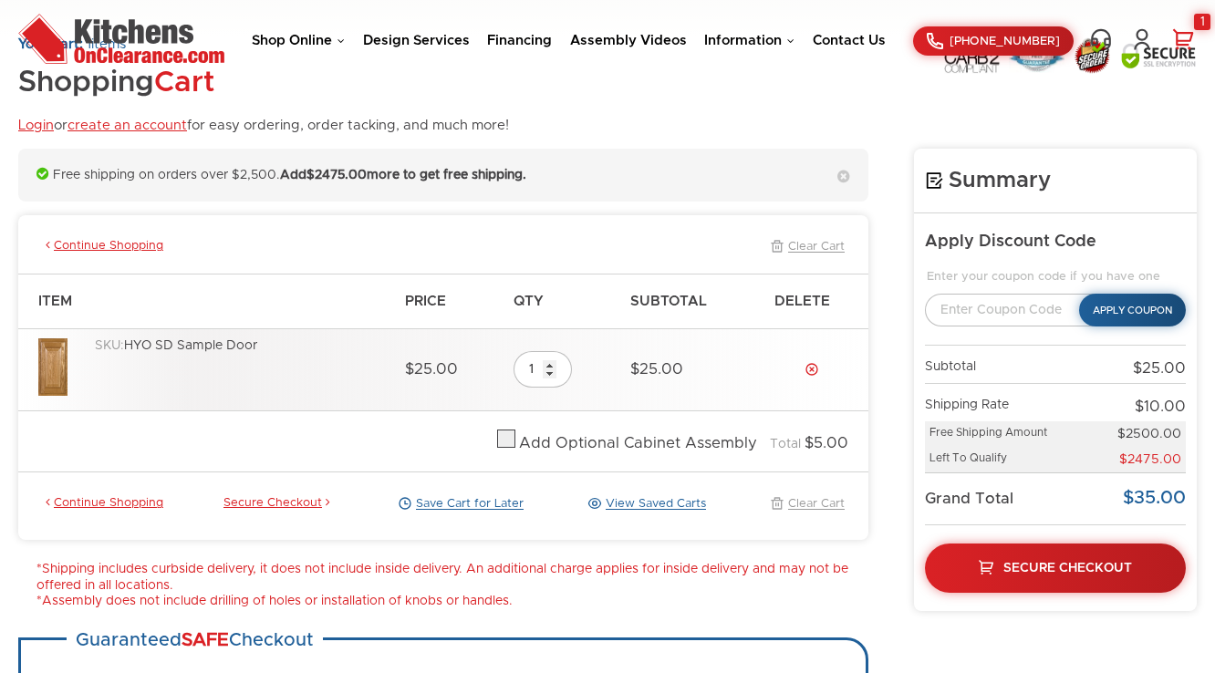
click at [1177, 39] on link "1" at bounding box center [1183, 39] width 27 height 24
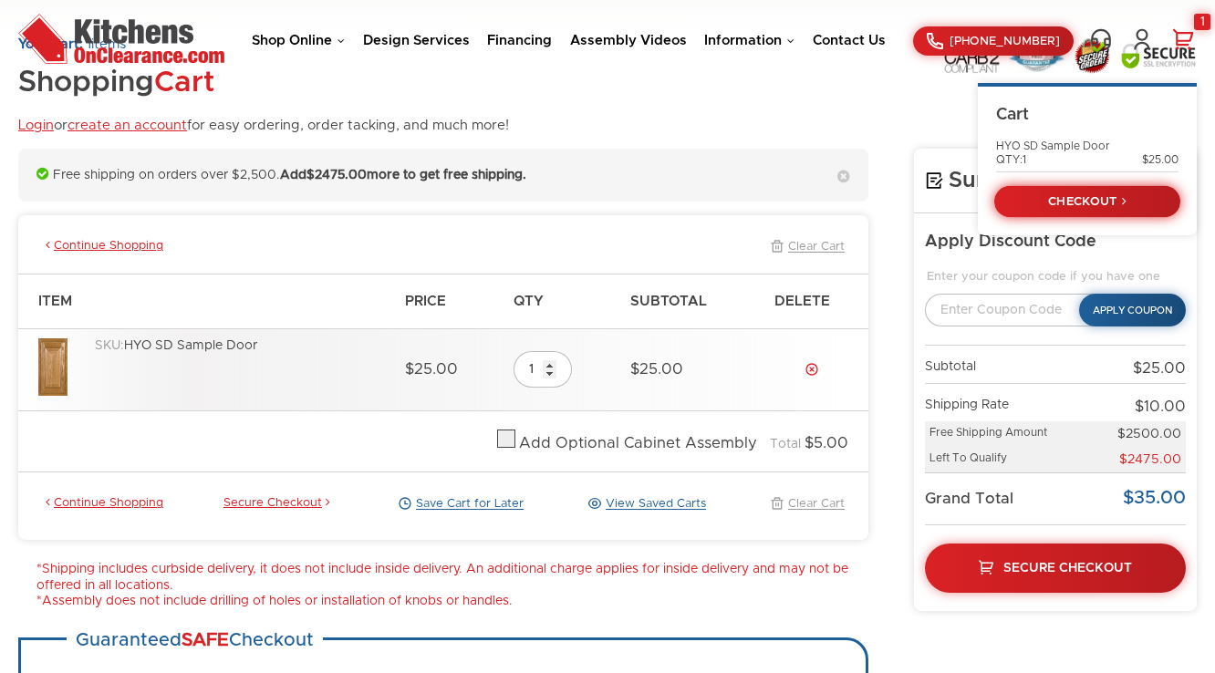
click at [1157, 199] on link "CHECKOUT" at bounding box center [1087, 201] width 186 height 32
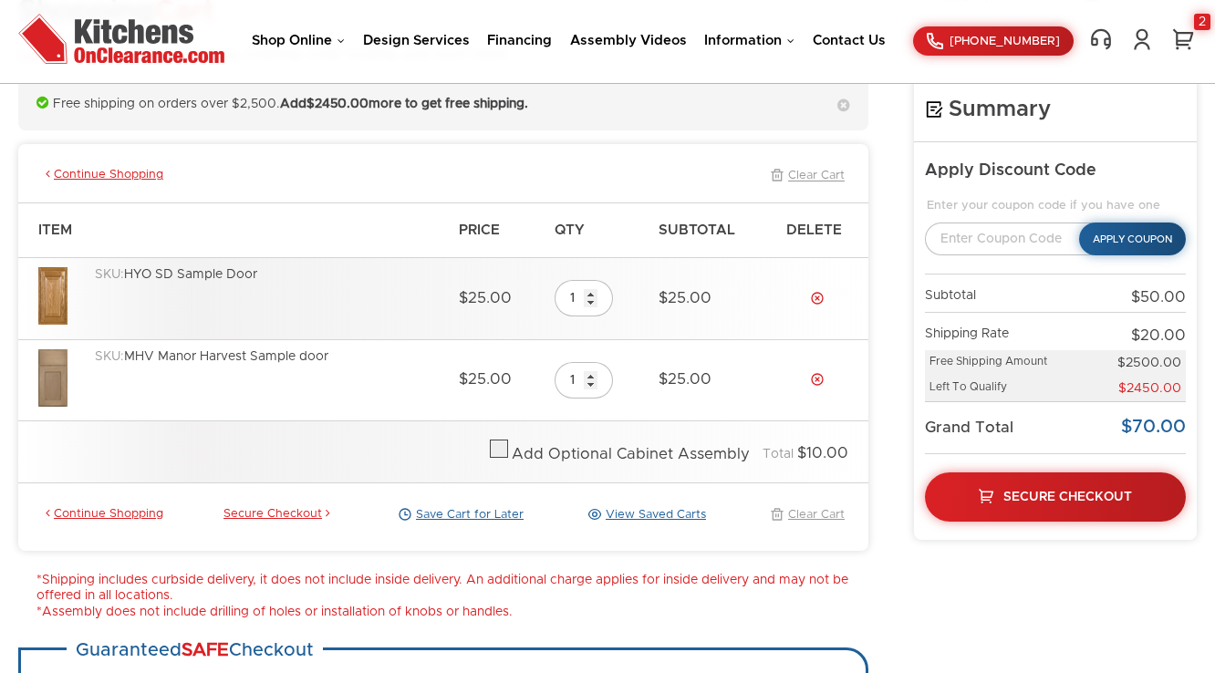
scroll to position [146, 0]
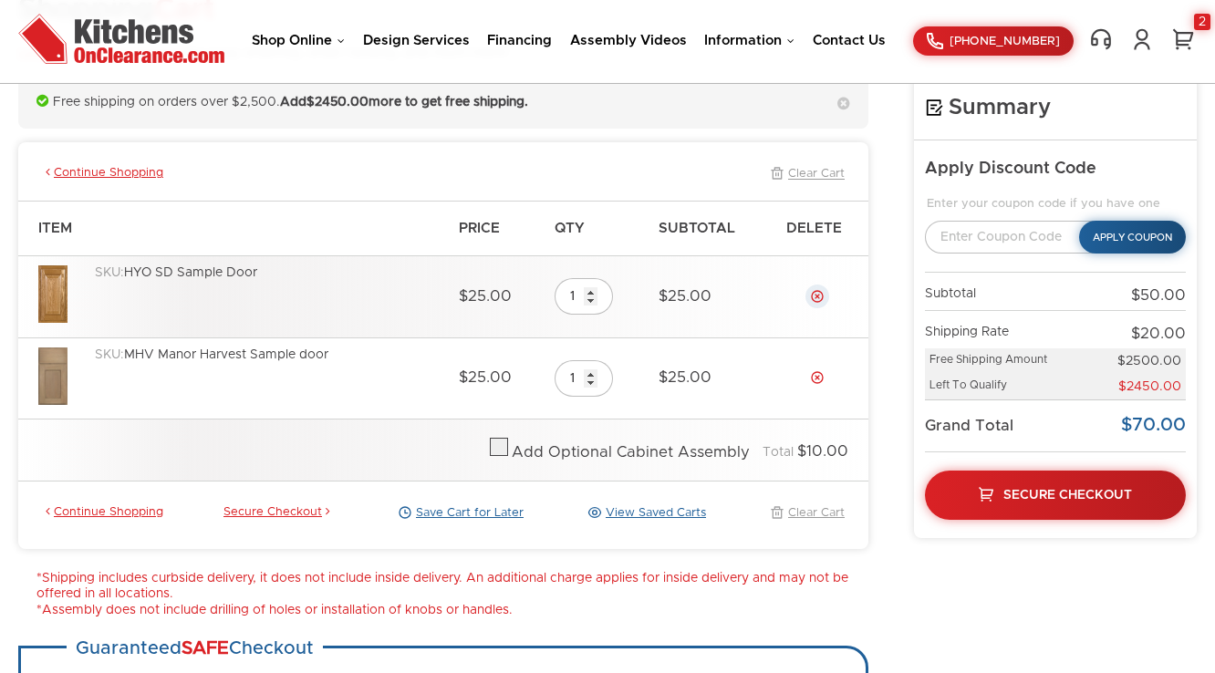
click at [814, 294] on link "Delete" at bounding box center [817, 296] width 15 height 15
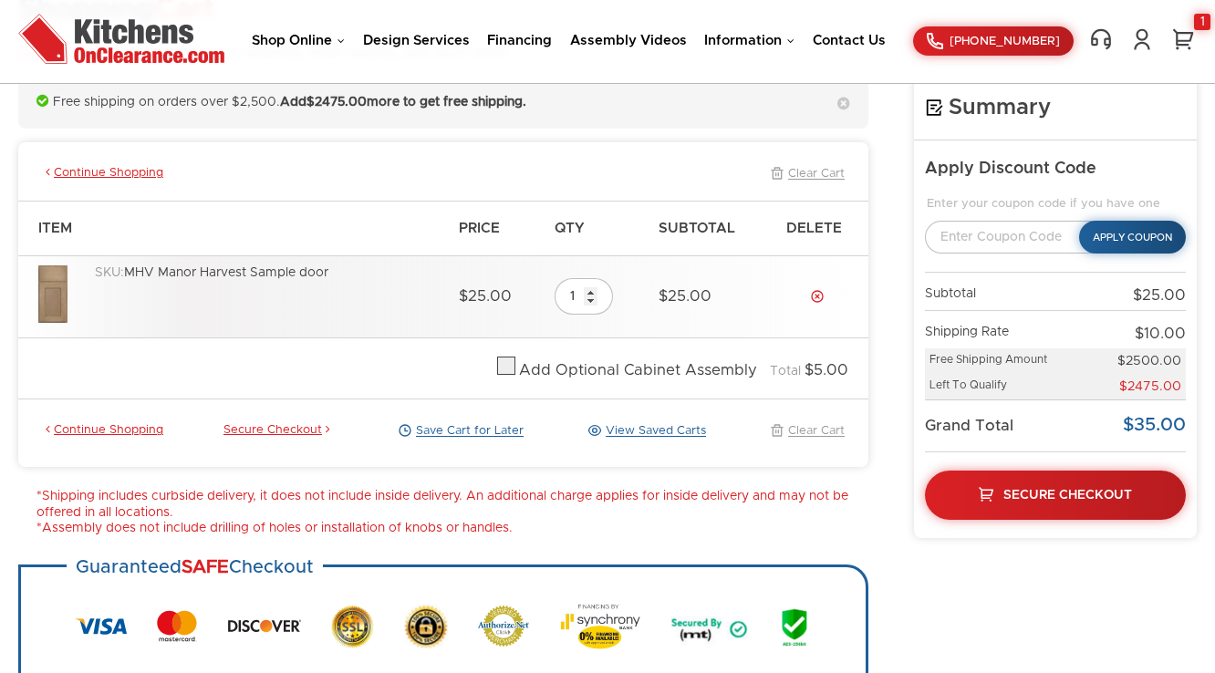
click at [814, 294] on link "Delete" at bounding box center [817, 296] width 15 height 15
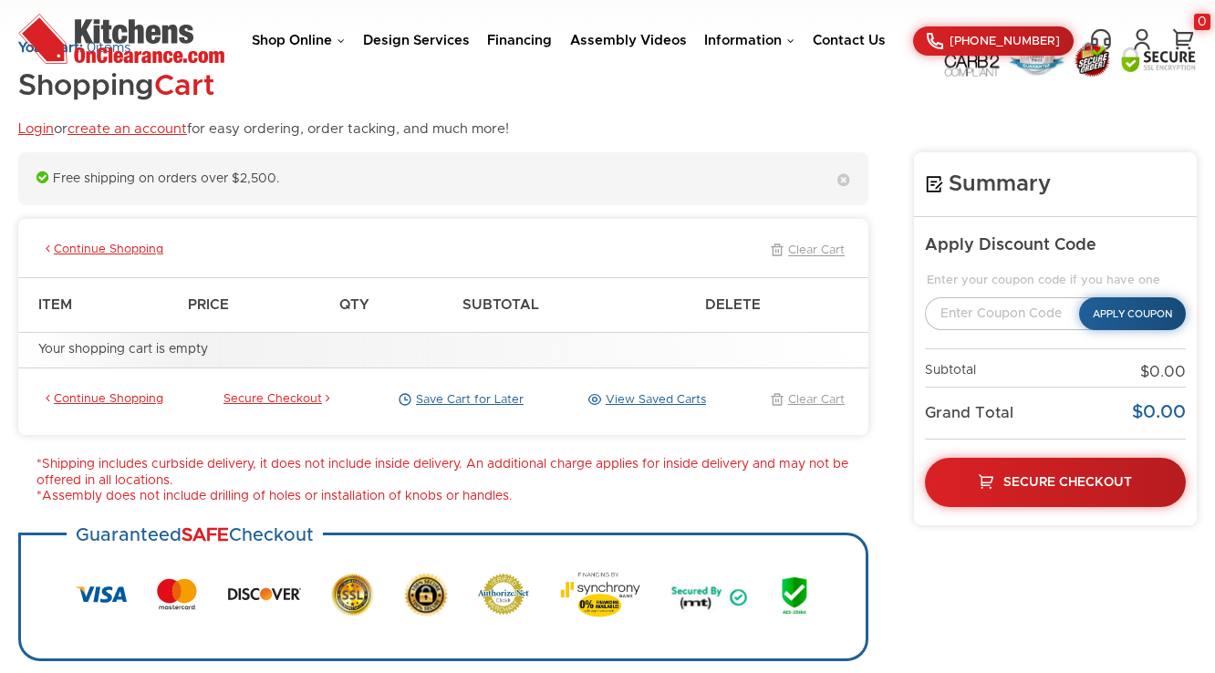
scroll to position [0, 0]
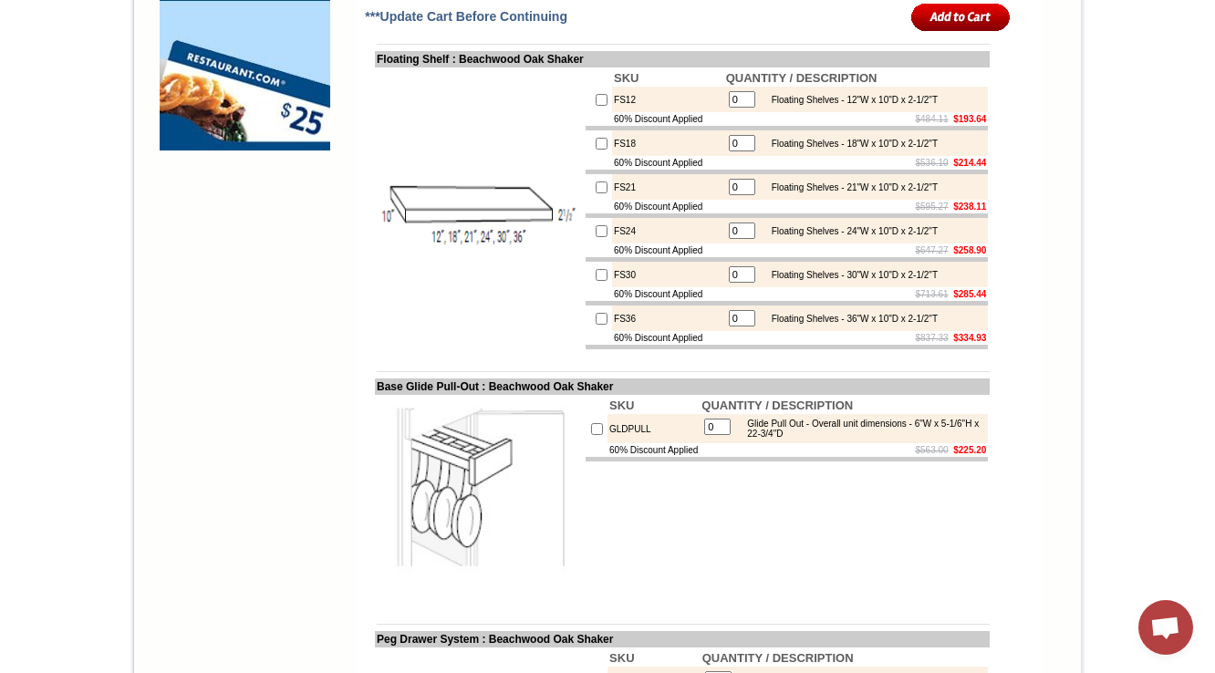
scroll to position [1606, 0]
